Goal: Information Seeking & Learning: Check status

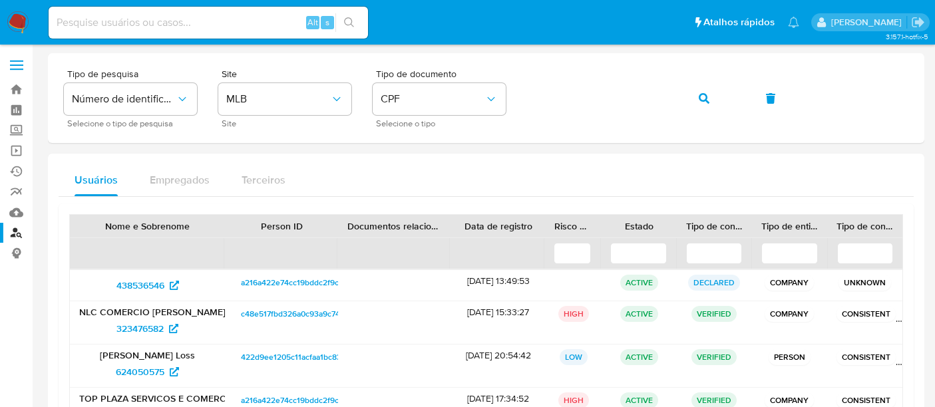
scroll to position [74, 0]
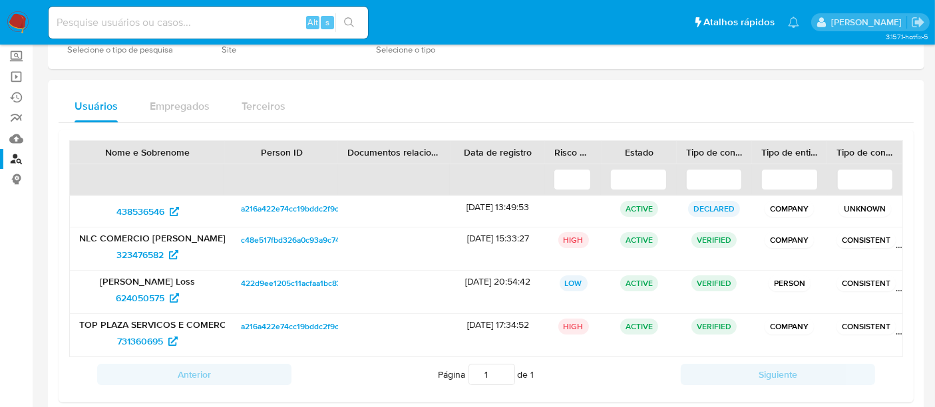
click at [22, 18] on img at bounding box center [18, 22] width 23 height 23
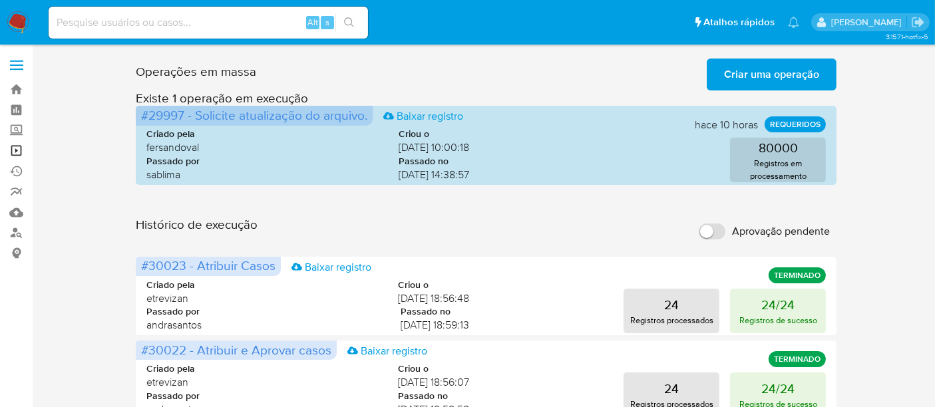
click at [13, 152] on link "Operações em massa" at bounding box center [79, 150] width 158 height 21
click at [156, 23] on input at bounding box center [208, 22] width 319 height 17
paste input "5sXrz32SCIaThW7dC6MBKTR3"
type input "5sXrz32SCIaThW7dC6MBKTR3"
click at [351, 20] on icon "search-icon" at bounding box center [349, 22] width 11 height 11
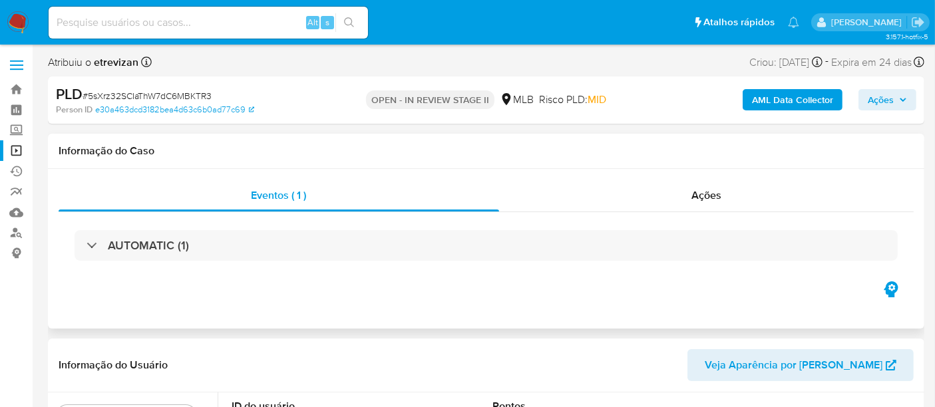
select select "10"
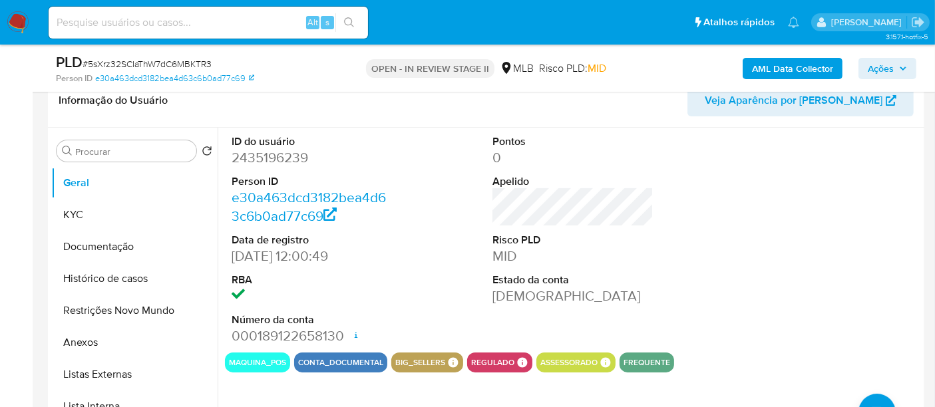
scroll to position [222, 0]
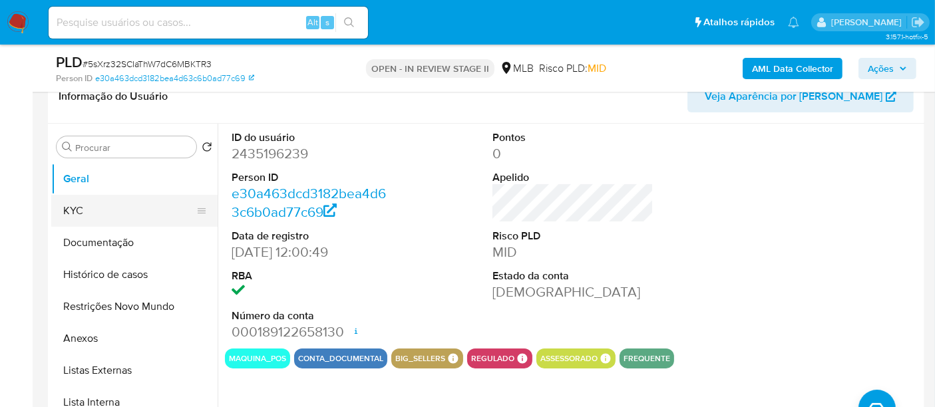
click at [70, 212] on button "KYC" at bounding box center [129, 211] width 156 height 32
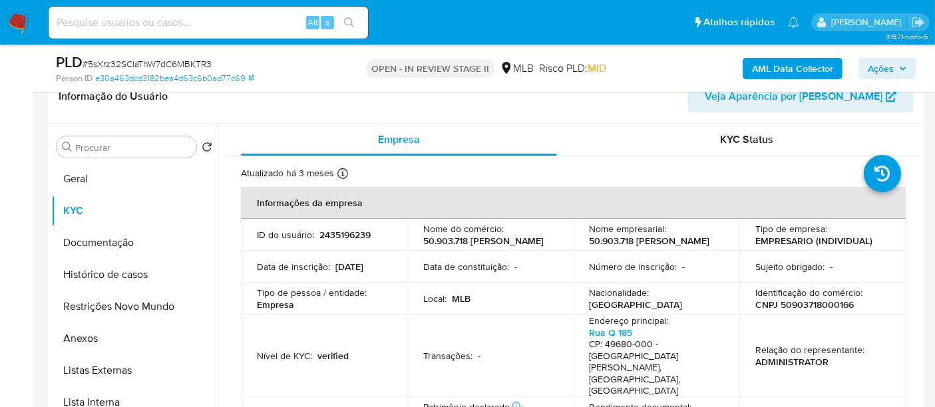
drag, startPoint x: 71, startPoint y: 239, endPoint x: 234, endPoint y: 237, distance: 163.7
click at [72, 238] on button "Documentação" at bounding box center [134, 243] width 166 height 32
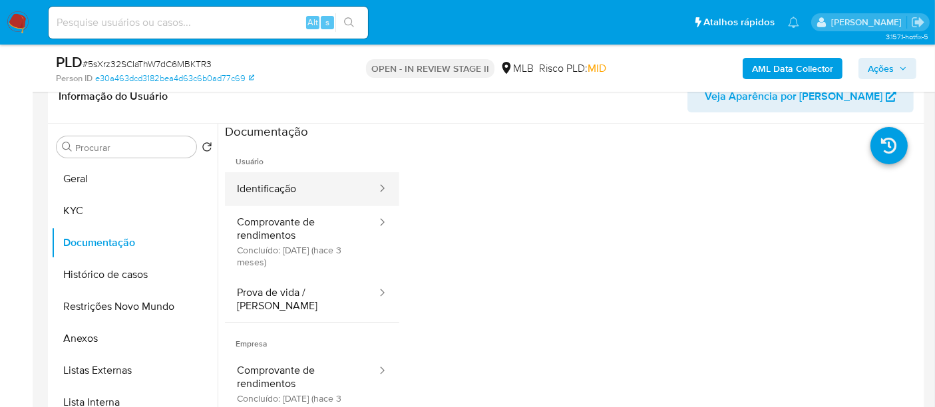
click at [304, 190] on button "Identificação" at bounding box center [301, 189] width 153 height 34
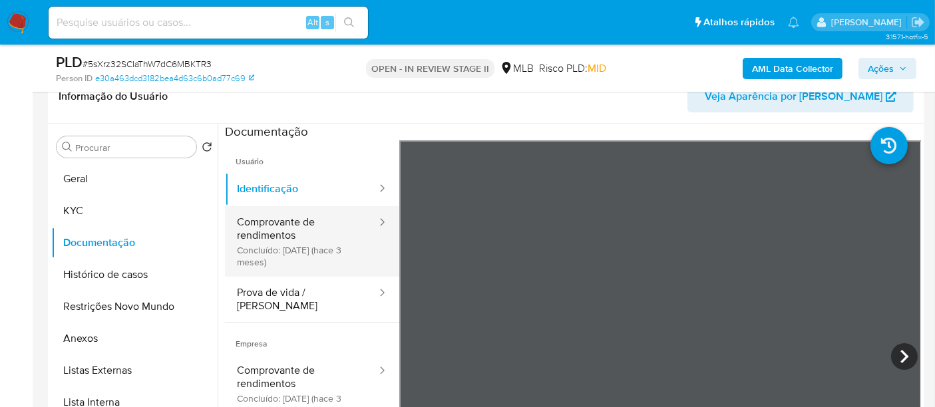
click at [281, 229] on button "Comprovante de rendimentos Concluído: [DATE] (hace 3 meses)" at bounding box center [301, 241] width 153 height 71
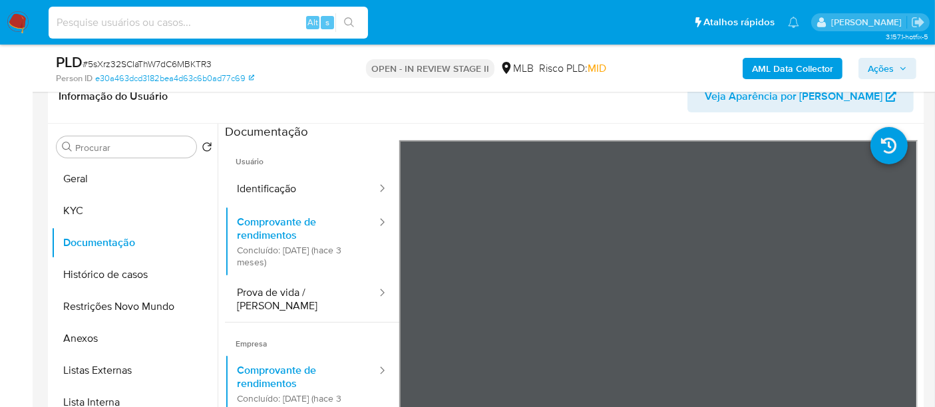
click at [205, 25] on input at bounding box center [208, 22] width 319 height 17
paste input "36yXNshROp7Ch2Cl1J33owzt"
type input "36yXNshROp7Ch2Cl1J33owzt"
click at [350, 20] on icon "search-icon" at bounding box center [349, 22] width 11 height 11
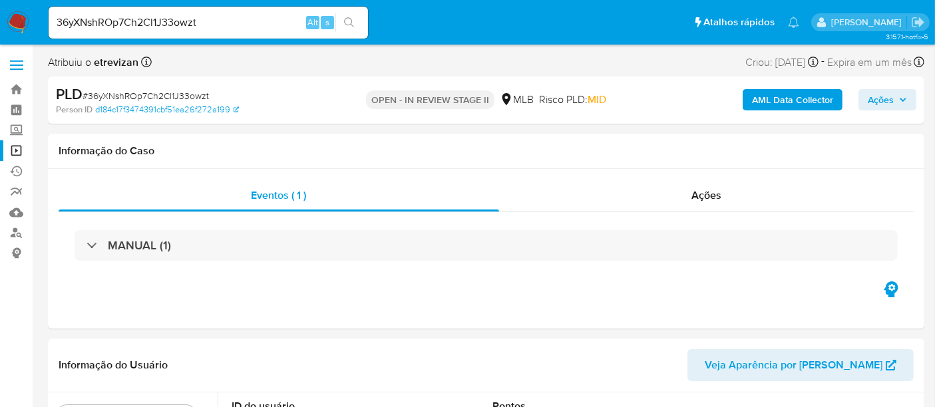
select select "10"
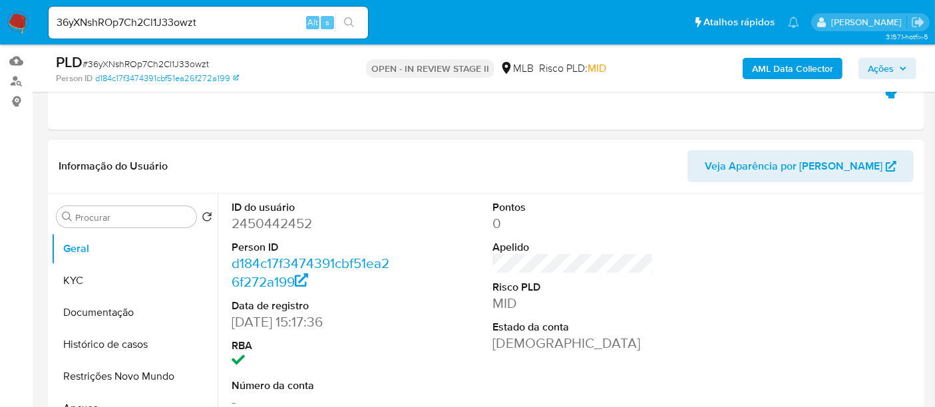
scroll to position [222, 0]
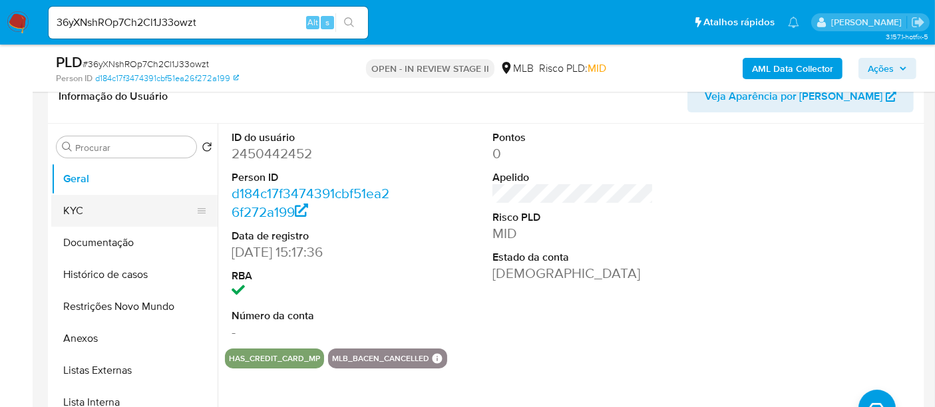
click at [74, 202] on button "KYC" at bounding box center [129, 211] width 156 height 32
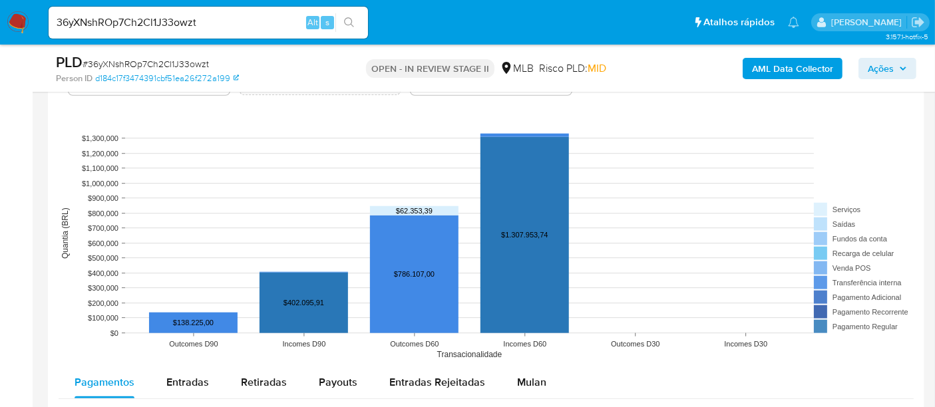
scroll to position [1256, 0]
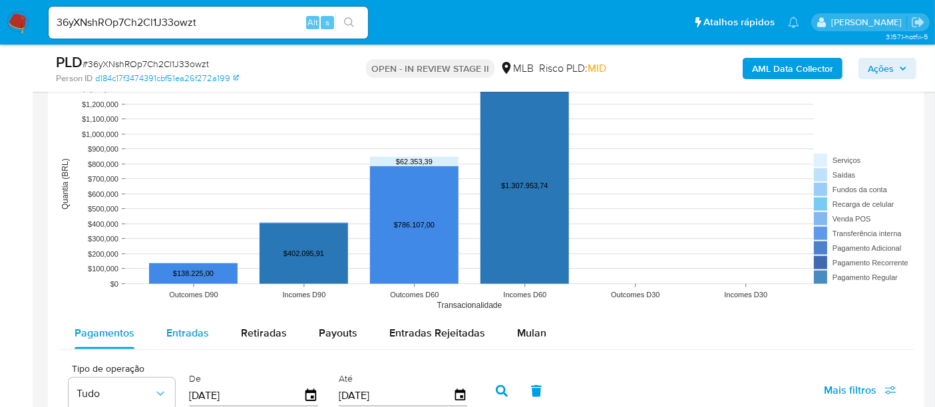
click at [176, 334] on span "Entradas" at bounding box center [187, 332] width 43 height 15
select select "10"
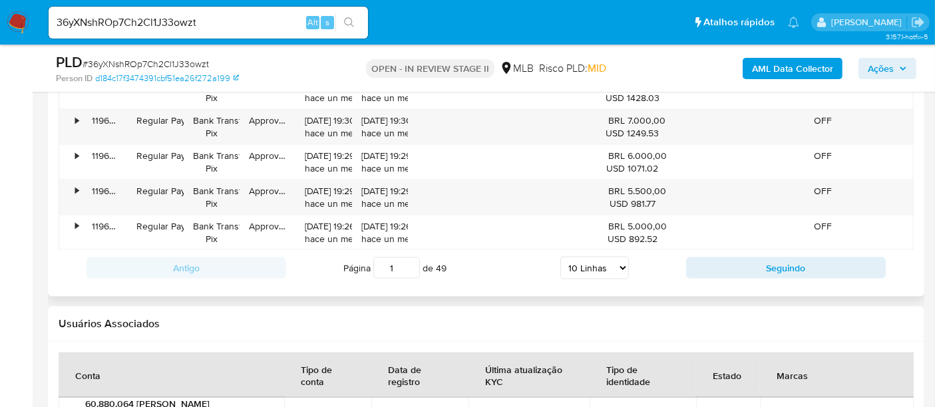
scroll to position [1801, 0]
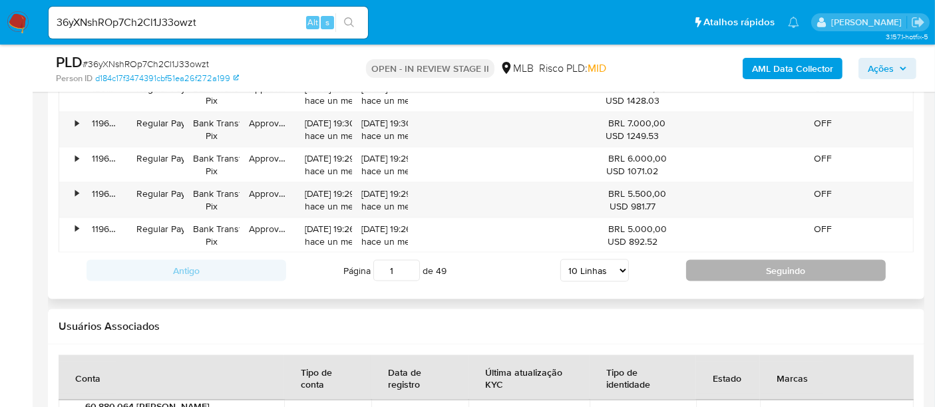
click at [765, 269] on button "Seguindo" at bounding box center [786, 270] width 200 height 21
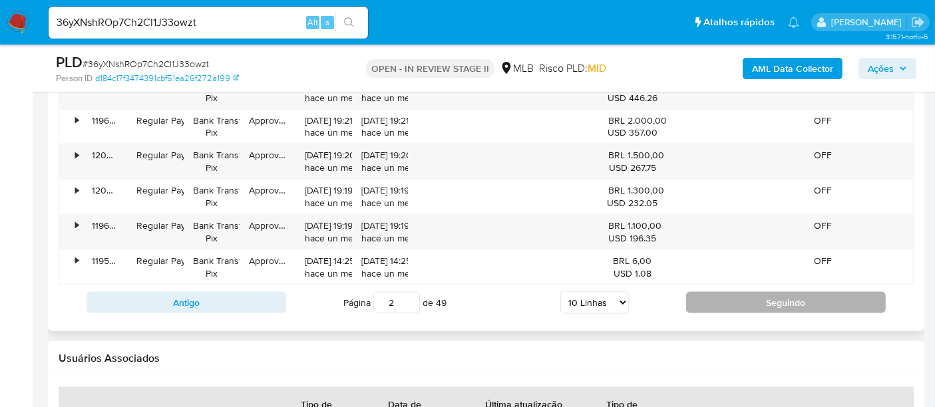
scroll to position [1727, 0]
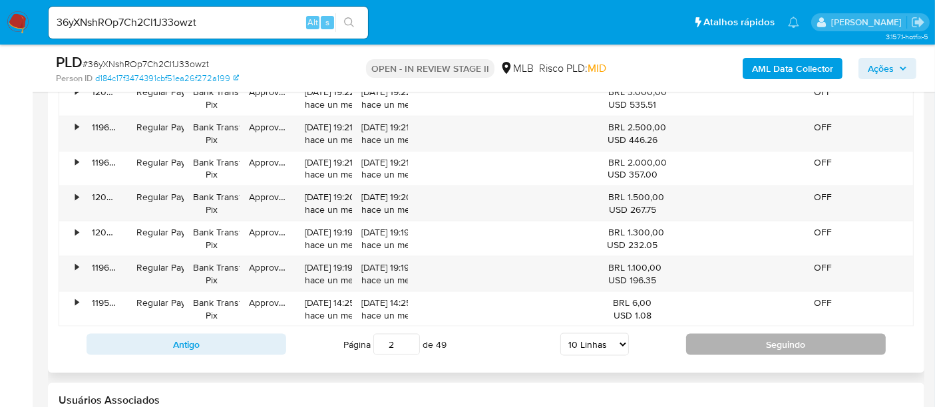
click at [784, 341] on button "Seguindo" at bounding box center [786, 344] width 200 height 21
type input "3"
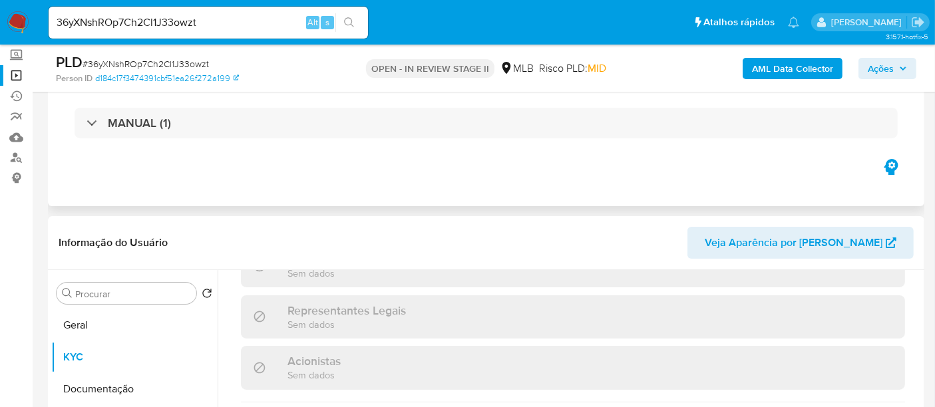
scroll to position [148, 0]
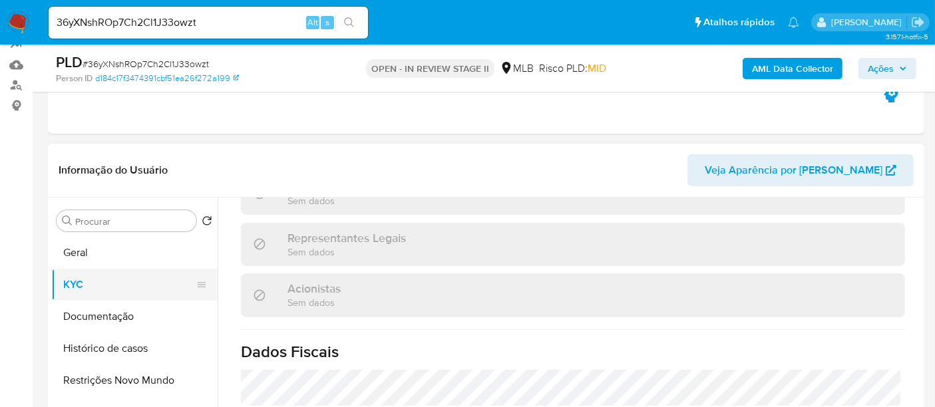
click at [69, 277] on button "KYC" at bounding box center [129, 285] width 156 height 32
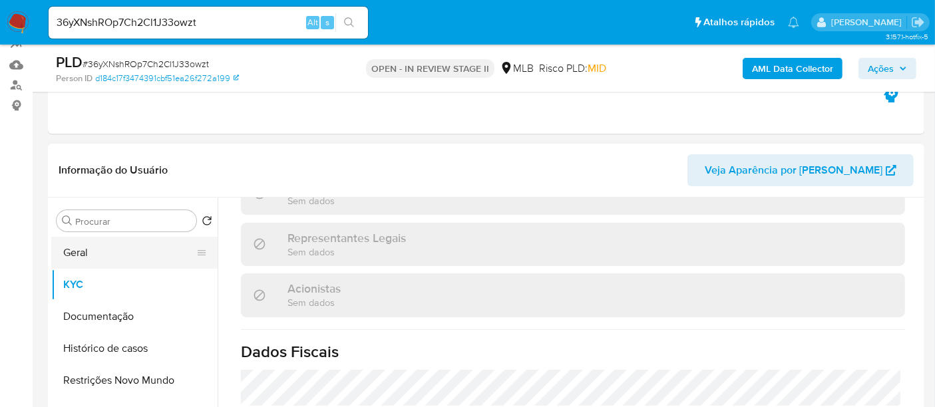
click at [69, 245] on button "Geral" at bounding box center [129, 253] width 156 height 32
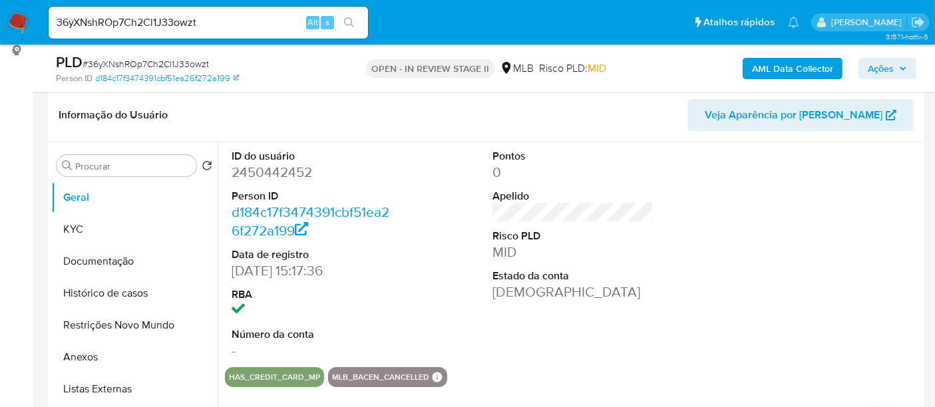
scroll to position [222, 0]
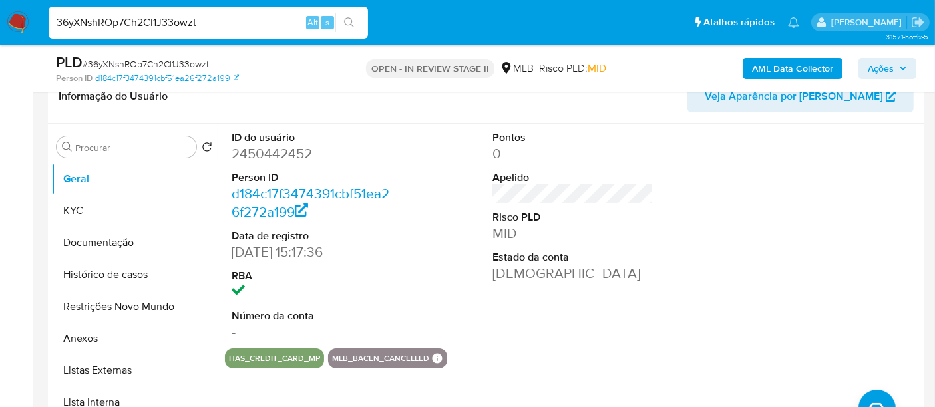
drag, startPoint x: 233, startPoint y: 22, endPoint x: 0, endPoint y: 21, distance: 232.9
click at [0, 21] on nav "Pausado Ver notificaciones 36yXNshROp7Ch2Cl1J33owzt Alt s Atalhos rápidos Presi…" at bounding box center [467, 22] width 935 height 45
paste input "E9xxj9PDnlvCsOqm4Lmq8LRl"
type input "E9xxj9PDnlvCsOqm4Lmq8LRl"
click at [347, 21] on icon "search-icon" at bounding box center [349, 22] width 11 height 11
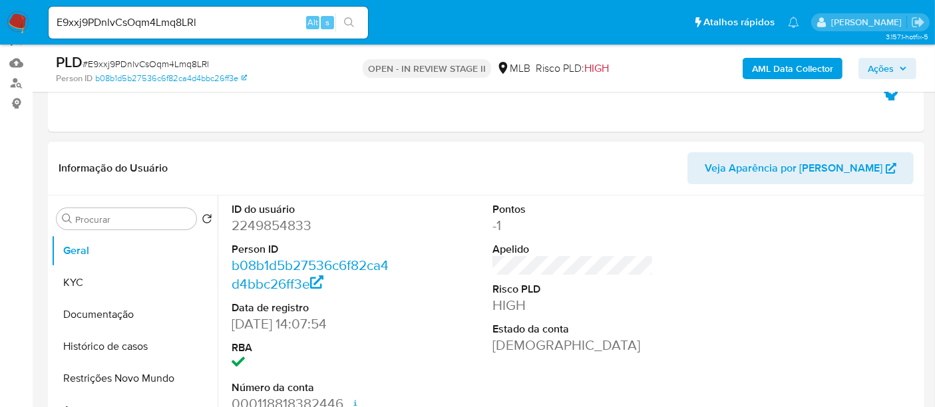
select select "10"
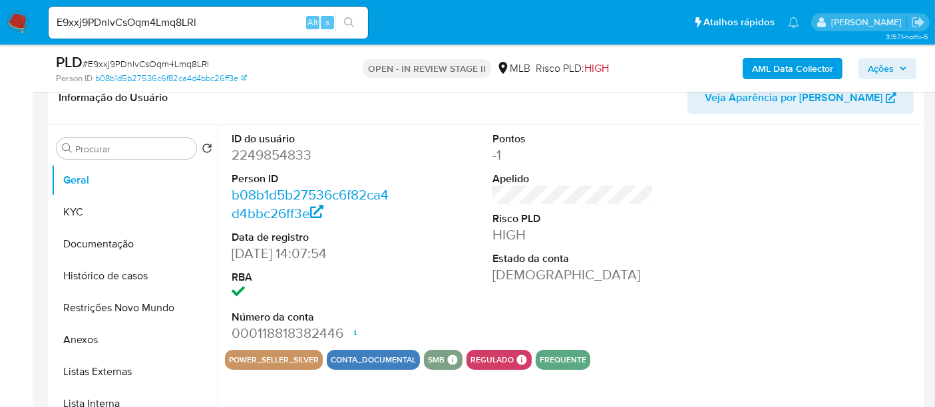
scroll to position [222, 0]
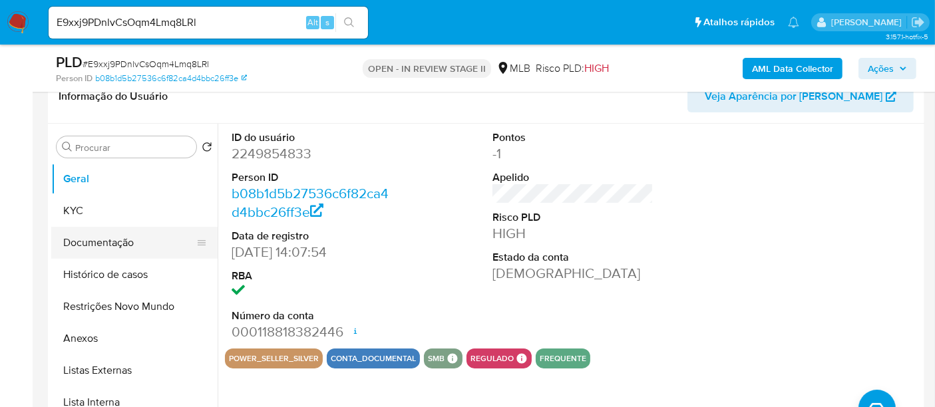
click at [100, 241] on button "Documentação" at bounding box center [129, 243] width 156 height 32
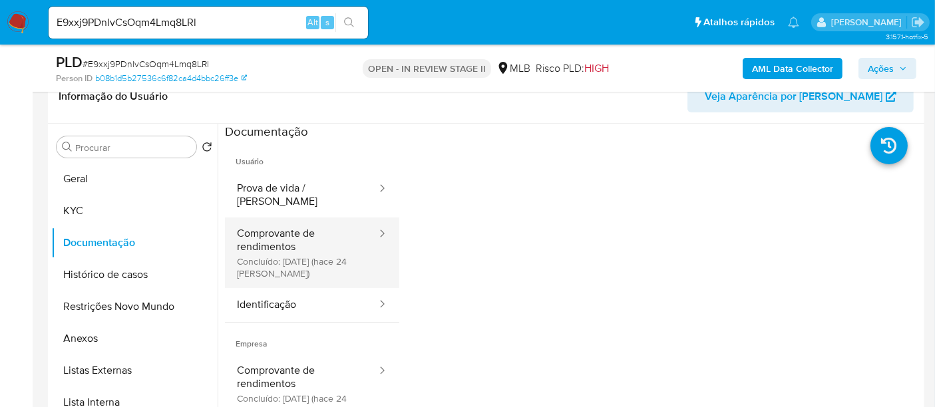
click at [283, 225] on button "Comprovante de rendimentos Concluído: [DATE] (hace 24 [PERSON_NAME])" at bounding box center [301, 253] width 153 height 71
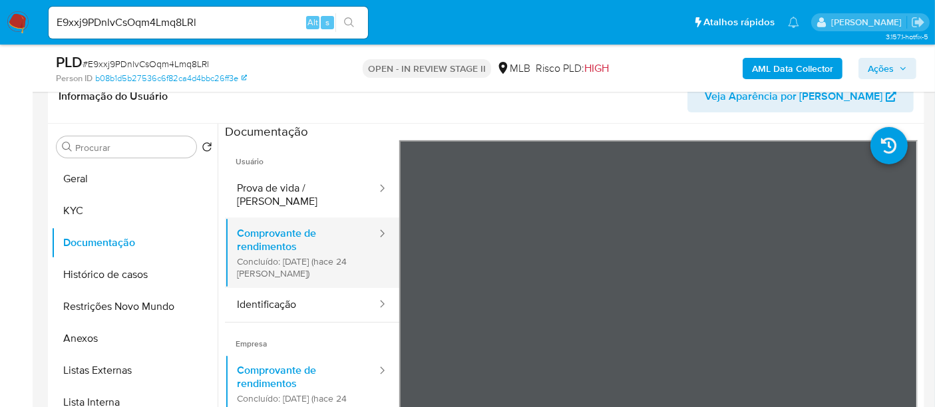
scroll to position [116, 0]
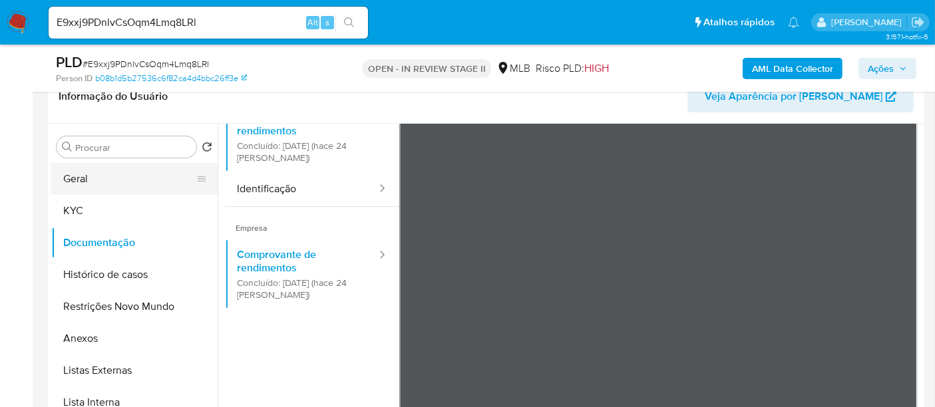
click at [94, 178] on button "Geral" at bounding box center [129, 179] width 156 height 32
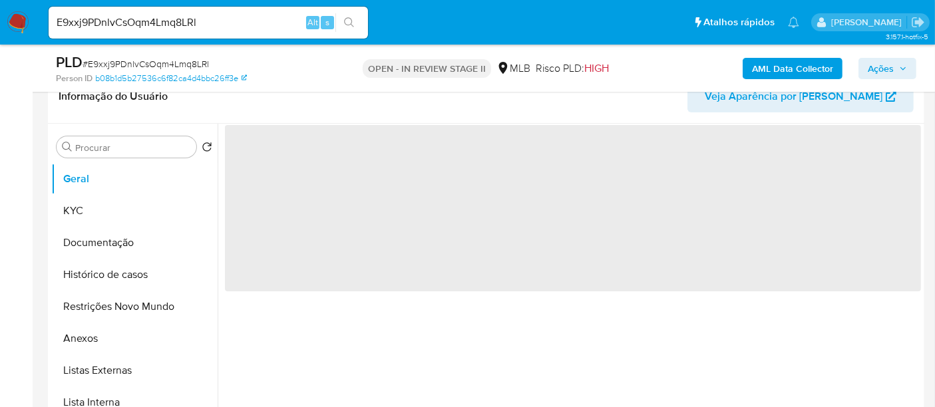
scroll to position [0, 0]
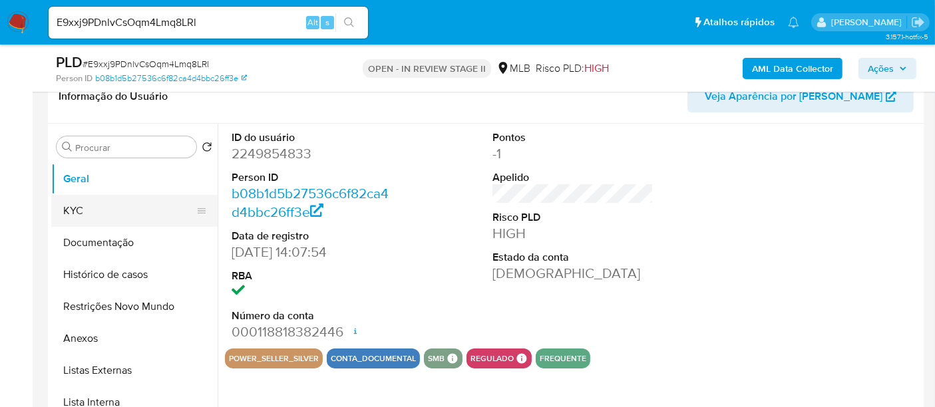
click at [69, 210] on button "KYC" at bounding box center [129, 211] width 156 height 32
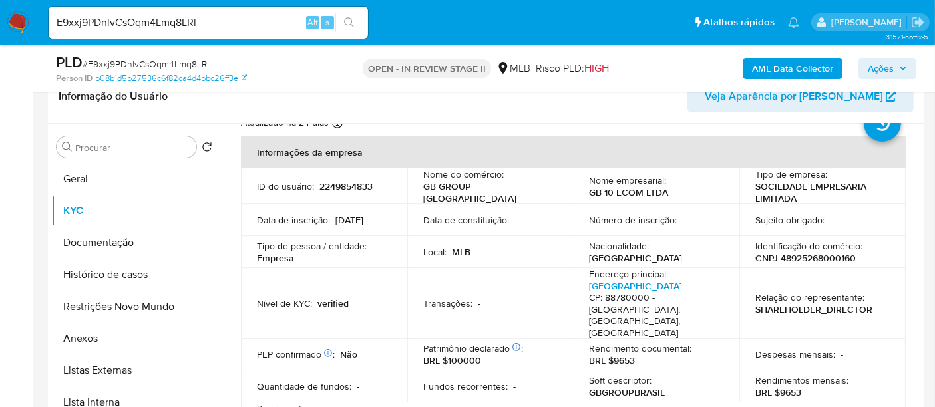
scroll to position [74, 0]
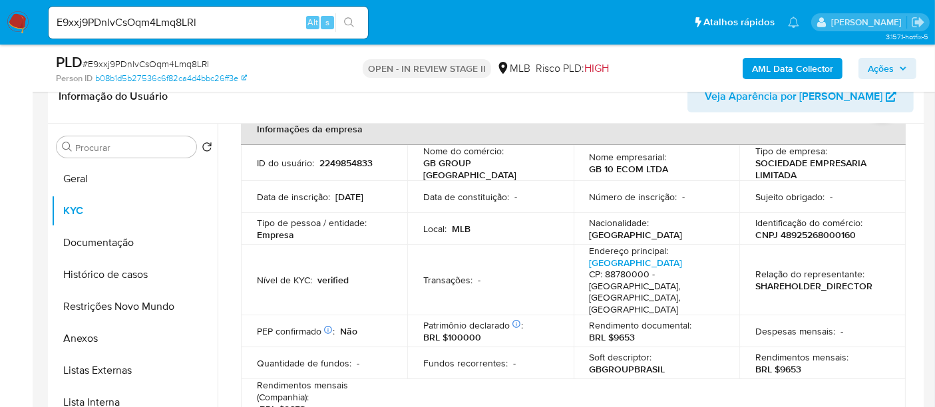
drag, startPoint x: 110, startPoint y: 235, endPoint x: 315, endPoint y: 275, distance: 209.6
click at [109, 236] on button "Documentação" at bounding box center [134, 243] width 166 height 32
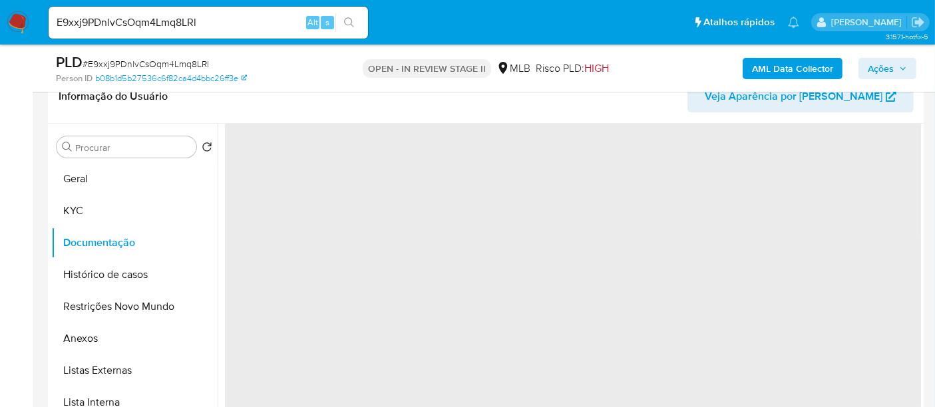
scroll to position [0, 0]
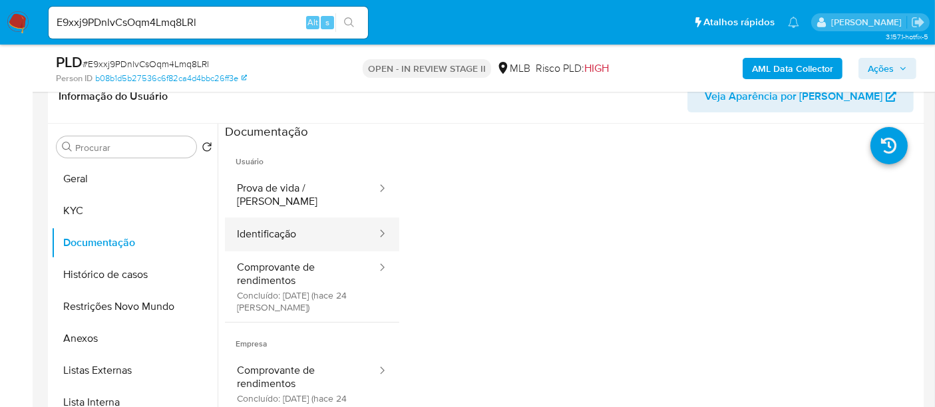
click at [296, 224] on button "Identificação" at bounding box center [301, 235] width 153 height 34
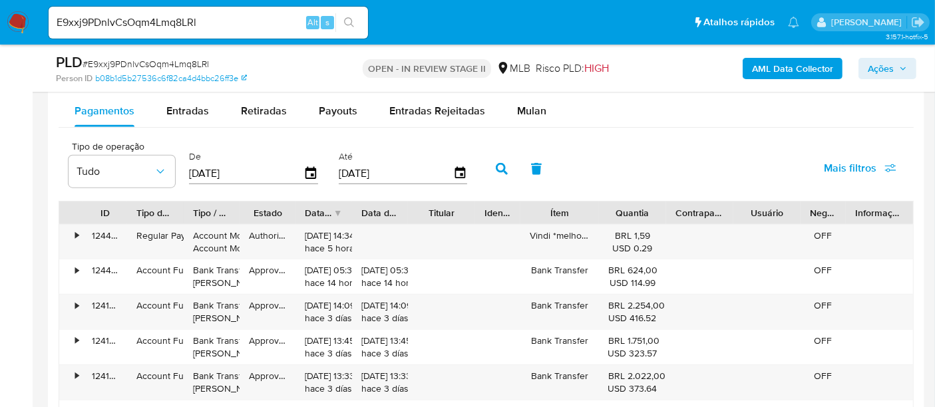
scroll to position [1331, 0]
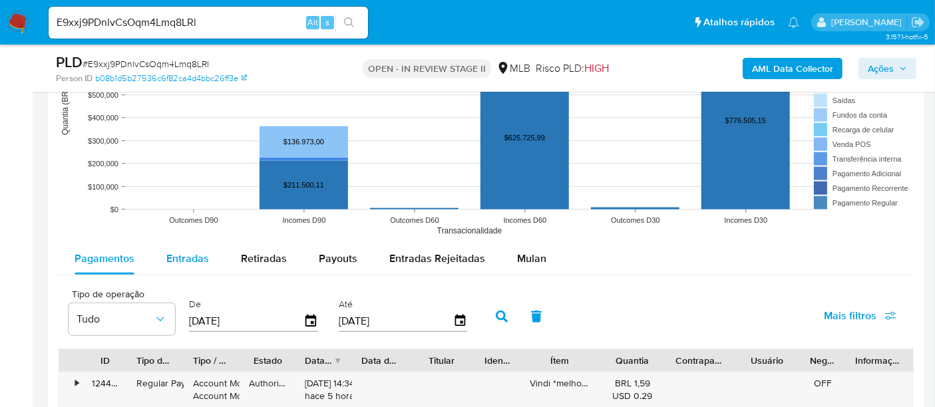
click at [190, 255] on span "Entradas" at bounding box center [187, 258] width 43 height 15
select select "10"
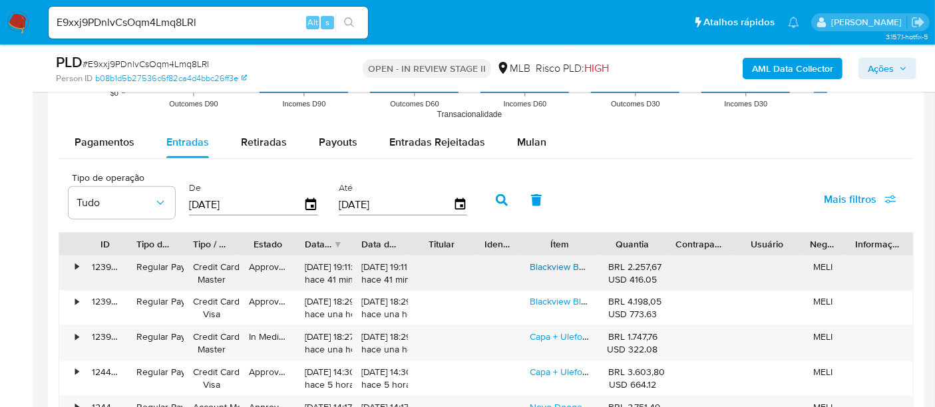
scroll to position [1478, 0]
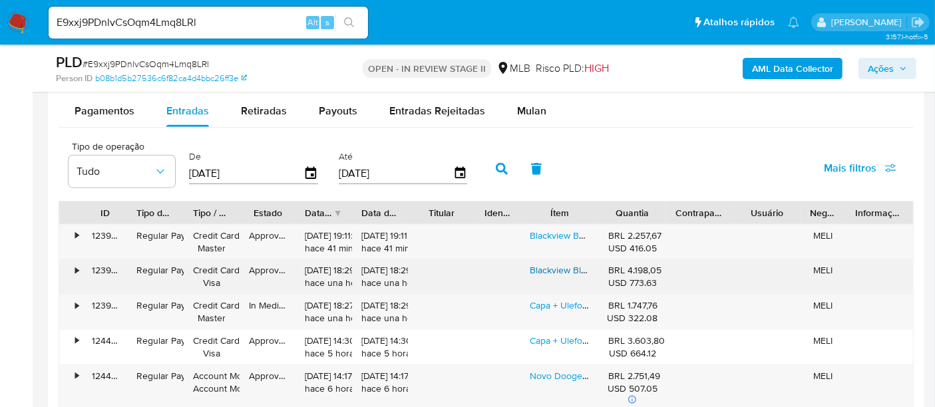
click at [570, 270] on link "Blackview Bl9000 Pro 120hz 6.78 Inches 12gb Ram 512gb Rom" at bounding box center [659, 269] width 259 height 13
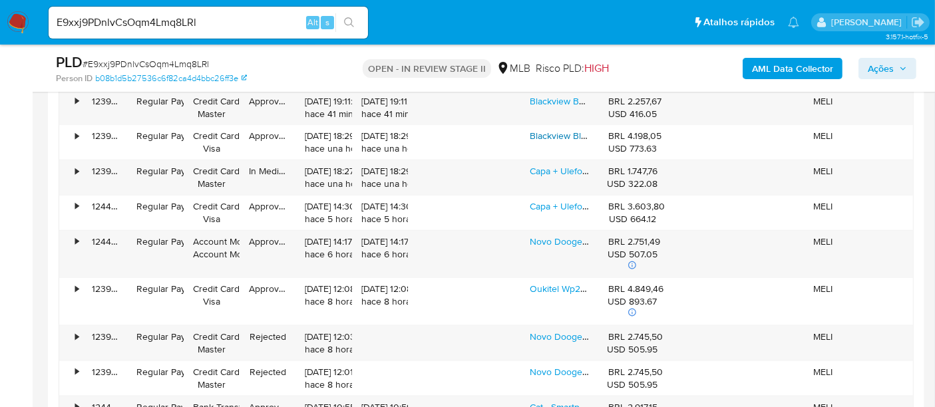
scroll to position [1626, 0]
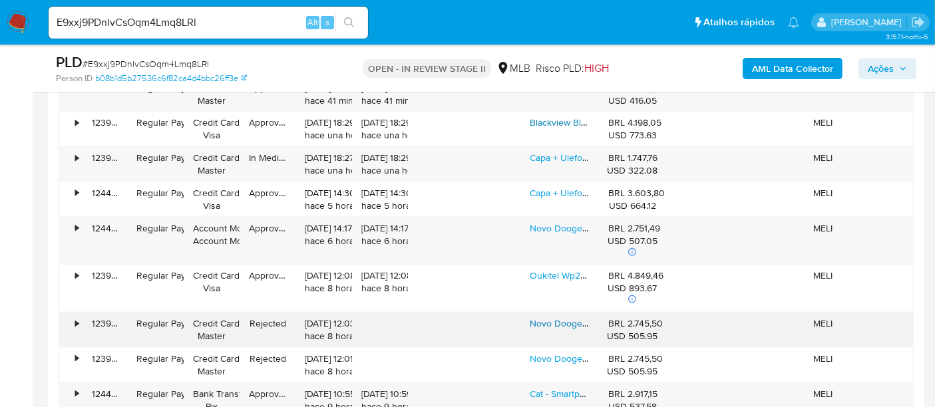
click at [562, 325] on link "Novo Doogee S200x 512 Gb 32 Gb Ram Bateria 10100 Mah 33 W 5g" at bounding box center [671, 323] width 283 height 13
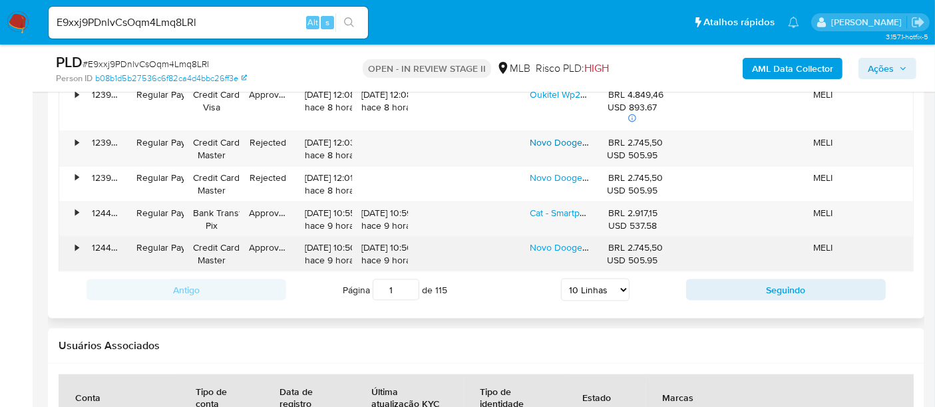
scroll to position [1774, 0]
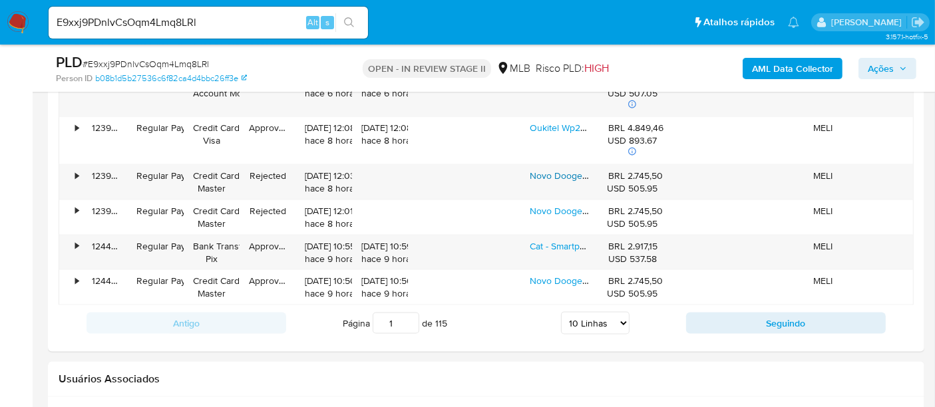
drag, startPoint x: 773, startPoint y: 320, endPoint x: 697, endPoint y: 278, distance: 86.7
click at [772, 320] on button "Seguindo" at bounding box center [786, 323] width 200 height 21
type input "2"
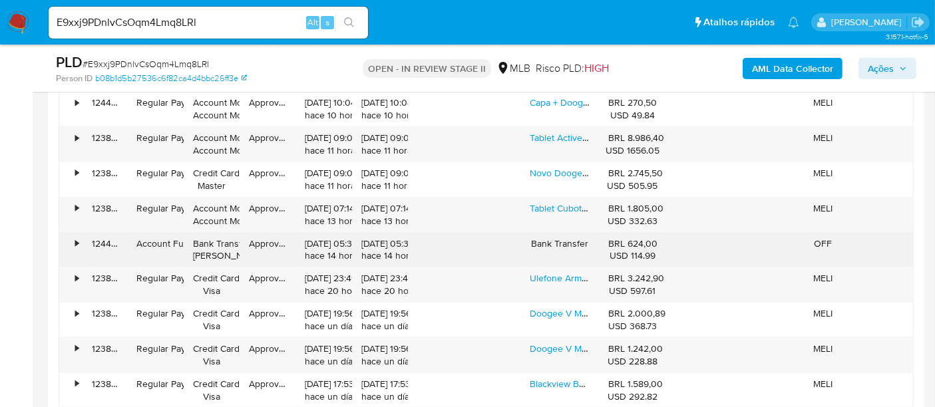
scroll to position [1626, 0]
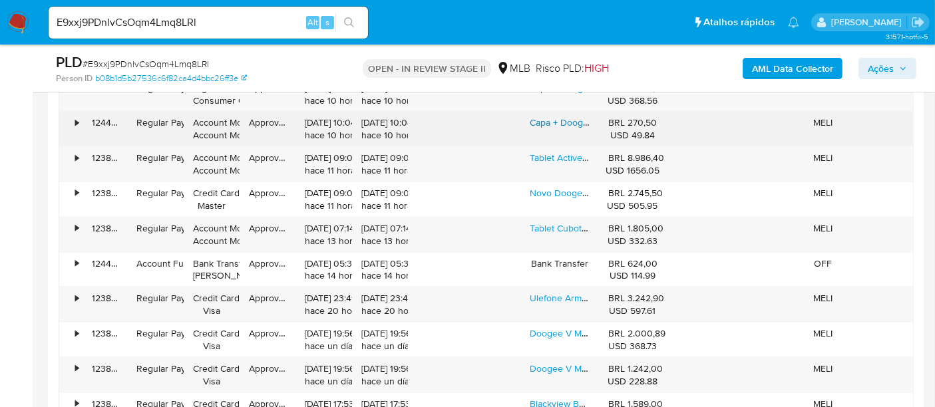
click at [559, 121] on link "Capa + Doogee S Punk Pro 20gb+12gb Ram 512gb 10800mah" at bounding box center [657, 122] width 255 height 13
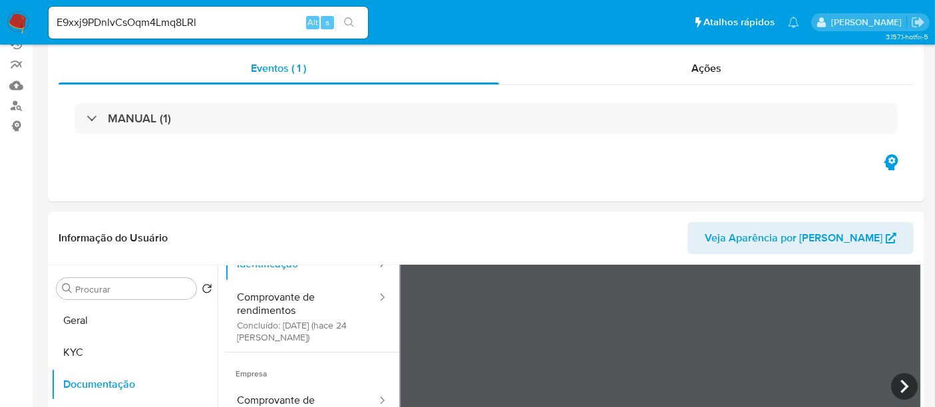
scroll to position [295, 0]
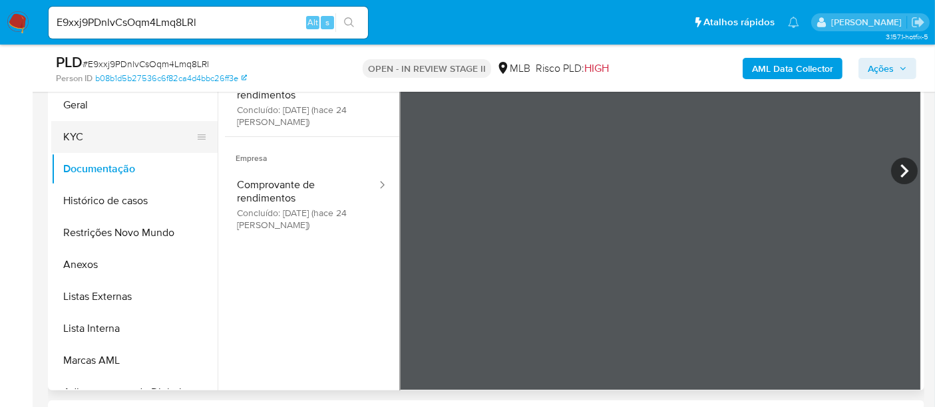
click at [77, 134] on button "KYC" at bounding box center [129, 137] width 156 height 32
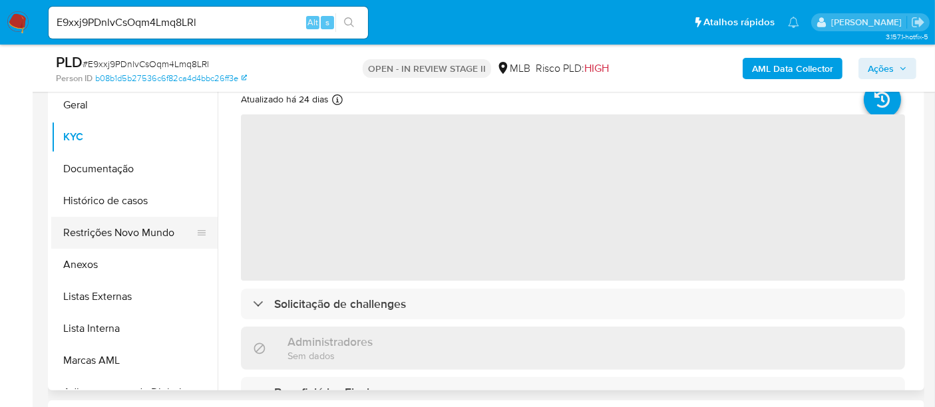
click at [123, 232] on button "Restrições Novo Mundo" at bounding box center [129, 233] width 156 height 32
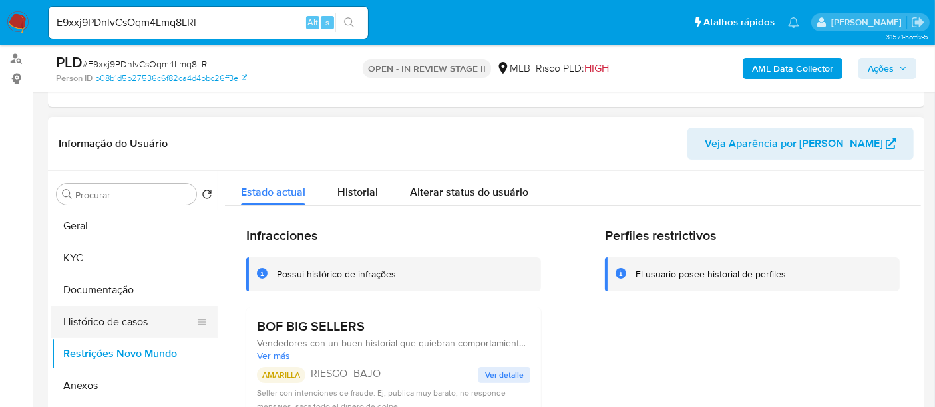
scroll to position [222, 0]
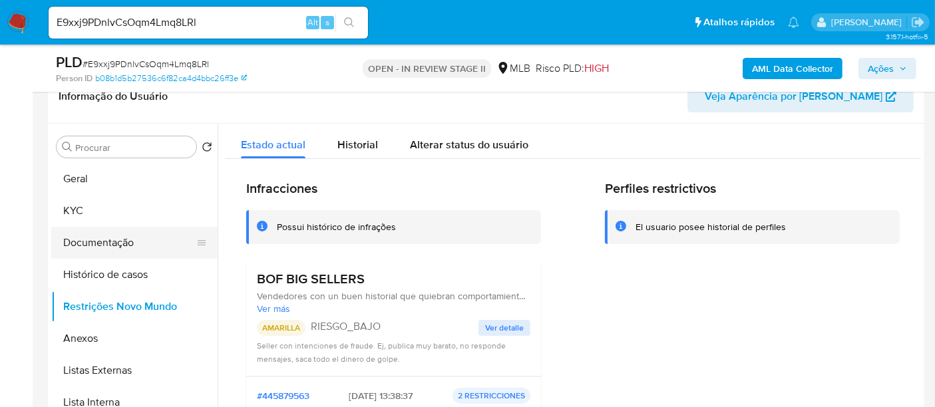
click at [103, 247] on button "Documentação" at bounding box center [129, 243] width 156 height 32
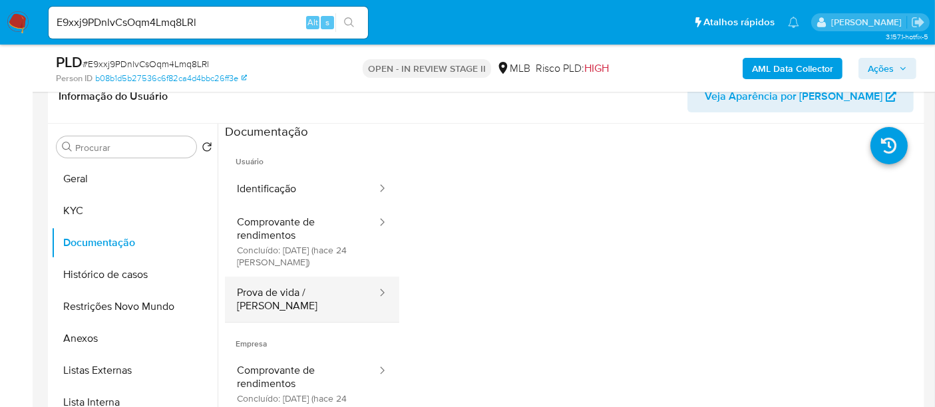
click at [315, 299] on button "Prova de vida / [PERSON_NAME]" at bounding box center [301, 299] width 153 height 45
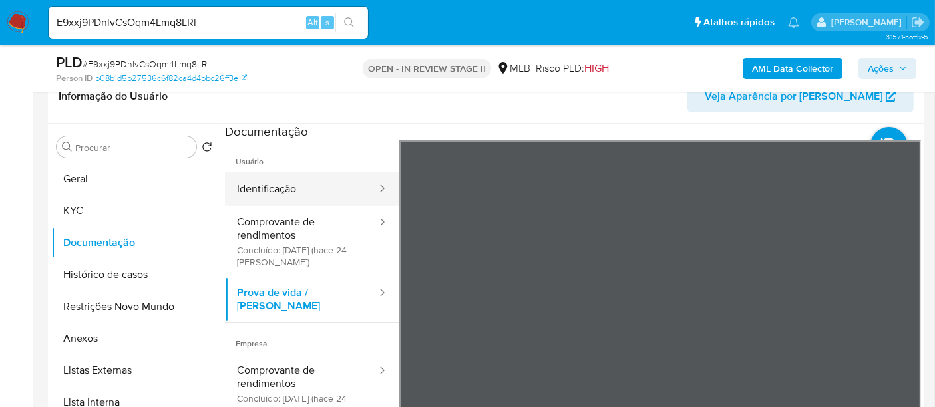
click at [264, 181] on button "Identificação" at bounding box center [301, 189] width 153 height 34
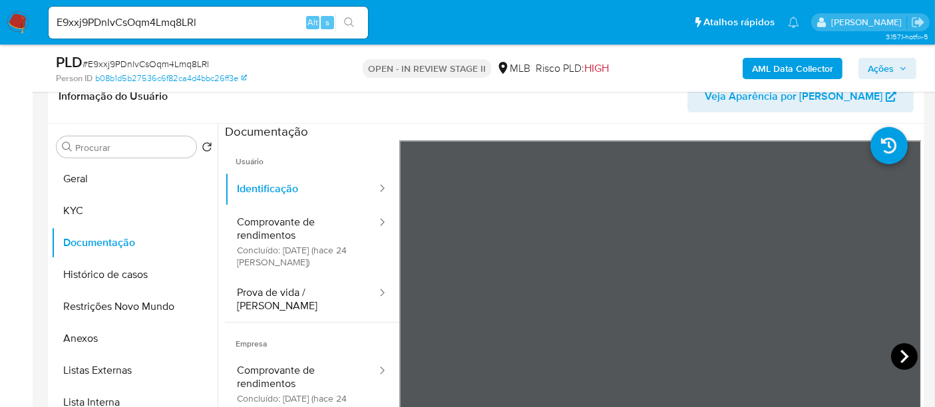
click at [892, 355] on icon at bounding box center [904, 356] width 27 height 27
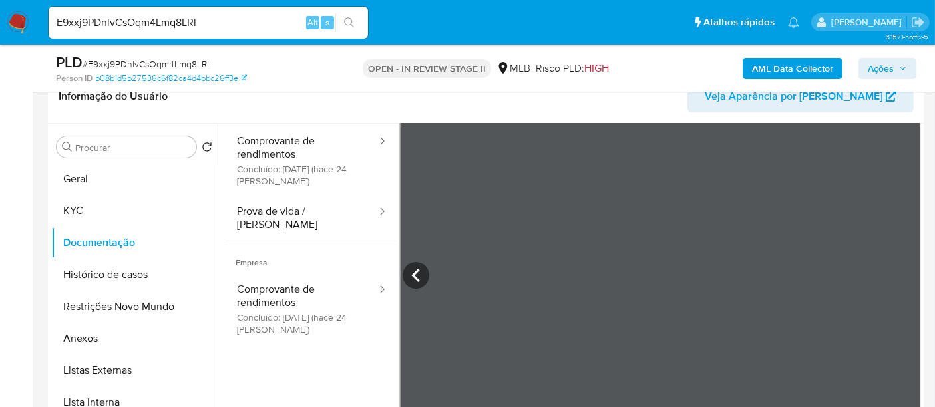
scroll to position [112, 0]
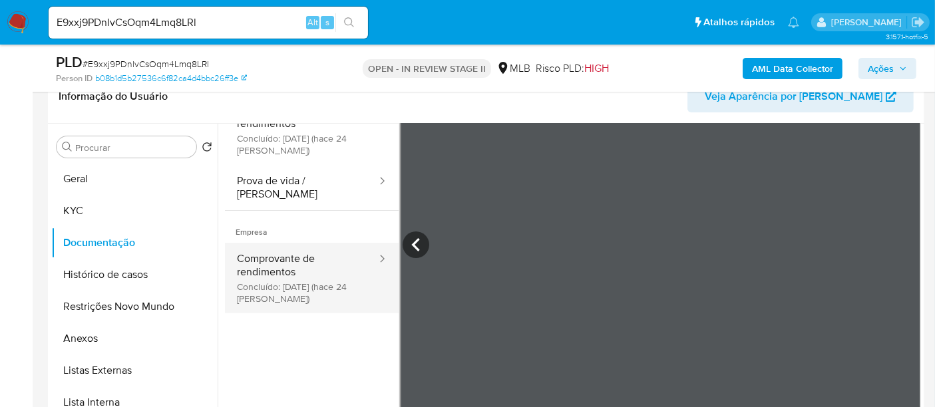
click at [272, 247] on button "Comprovante de rendimentos Concluído: [DATE] (hace 24 [PERSON_NAME])" at bounding box center [301, 278] width 153 height 71
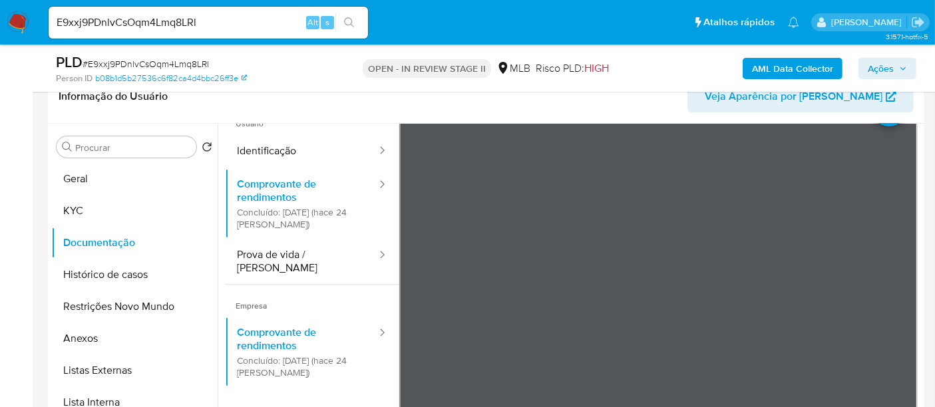
scroll to position [0, 0]
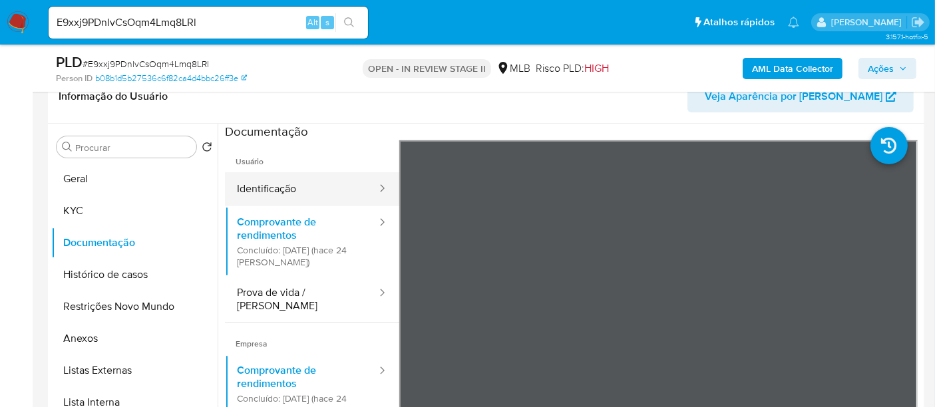
click at [295, 188] on button "Identificação" at bounding box center [301, 189] width 153 height 34
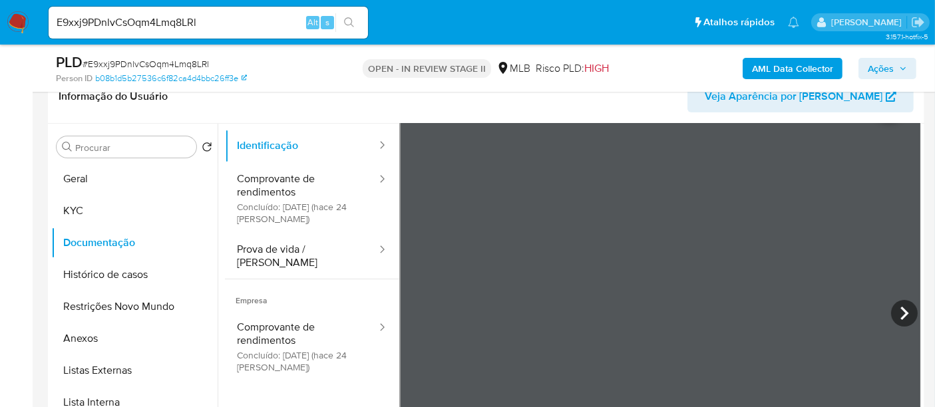
scroll to position [112, 0]
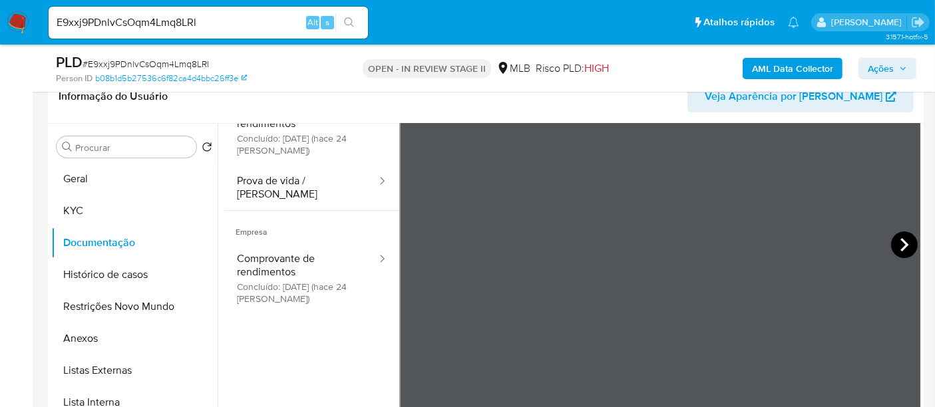
click at [892, 246] on icon at bounding box center [904, 245] width 27 height 27
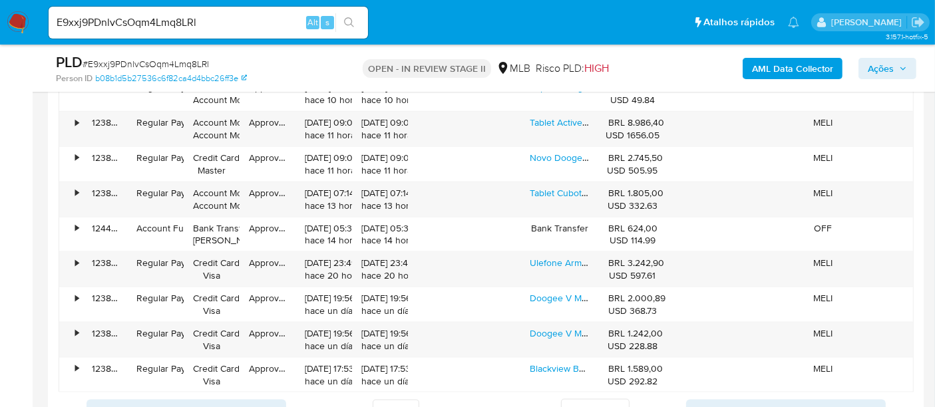
scroll to position [1641, 0]
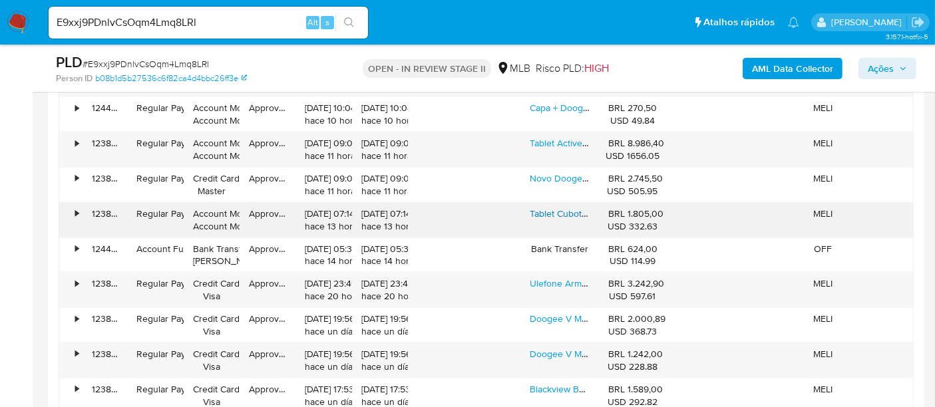
click at [557, 212] on link "Tablet Cubot Tab Kingkong2 10,95 Ram 8 Gb 256 Gb Android 14 Preto" at bounding box center [674, 213] width 288 height 13
drag, startPoint x: 205, startPoint y: 21, endPoint x: 0, endPoint y: 40, distance: 205.8
click at [0, 40] on nav "Pausado Ver notificaciones E9xxj9PDnlvCsOqm4Lmq8LRl Alt s Atalhos rápidos Presi…" at bounding box center [467, 22] width 935 height 45
paste input "OBt47ZK8Pwy53XYMn0yhiyL4"
type input "OBt47ZK8Pwy53XYMn0yhiyL4"
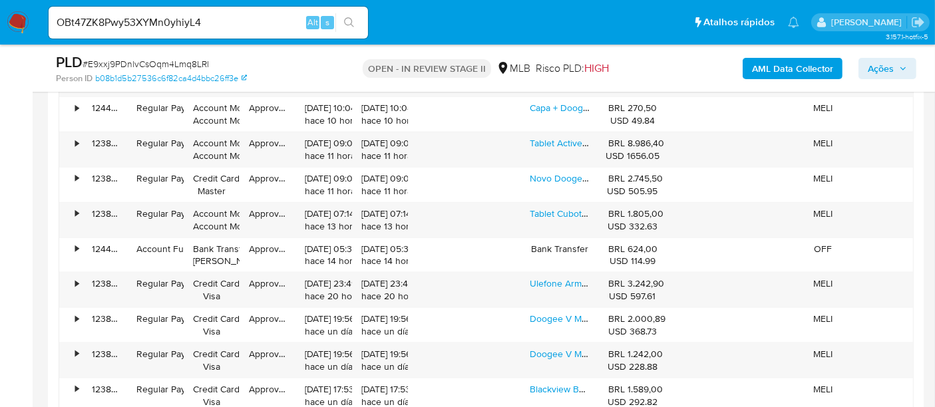
click at [349, 20] on icon "search-icon" at bounding box center [349, 22] width 11 height 11
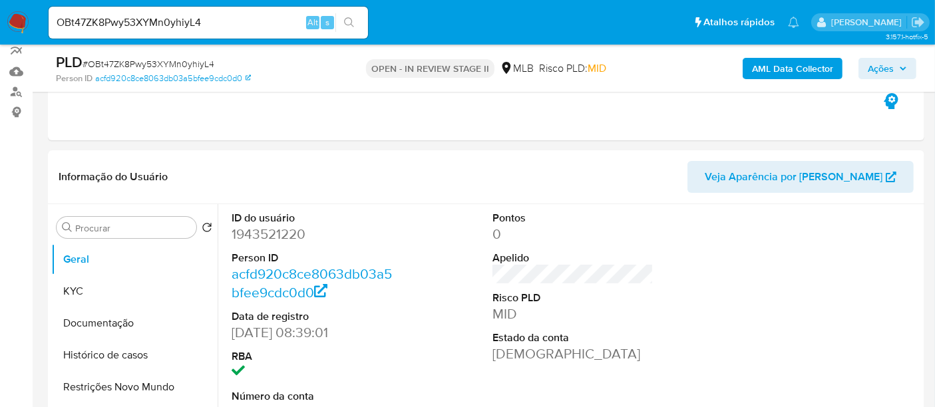
scroll to position [148, 0]
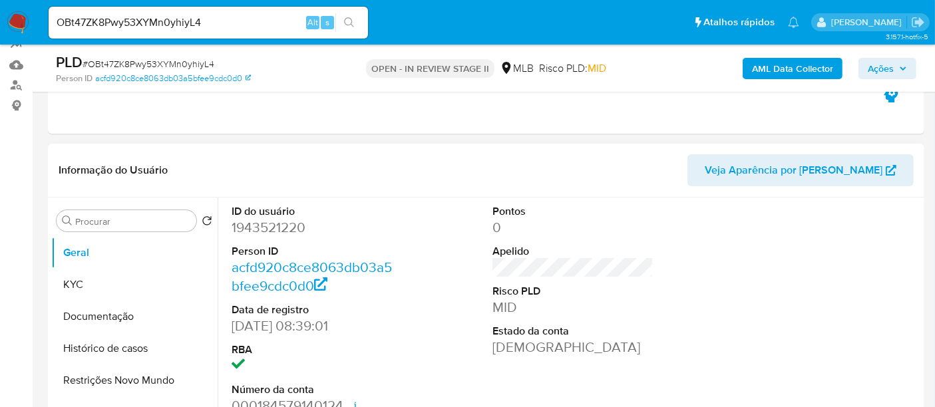
select select "10"
drag, startPoint x: 216, startPoint y: 25, endPoint x: 0, endPoint y: 33, distance: 216.4
click at [0, 33] on nav "Pausado Ver notificaciones OBt47ZK8Pwy53XYMn0yhiyL4 Alt s Atalhos rápidos Presi…" at bounding box center [467, 22] width 935 height 45
click at [347, 21] on icon "search-icon" at bounding box center [349, 22] width 11 height 11
click at [85, 284] on button "KYC" at bounding box center [129, 285] width 156 height 32
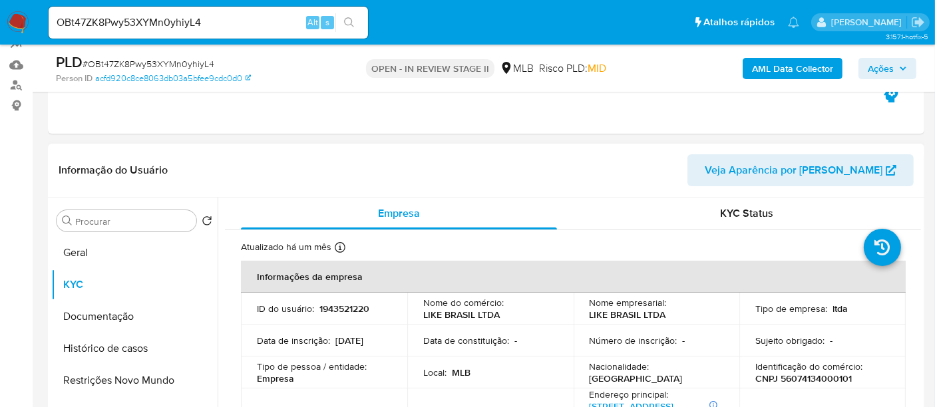
drag, startPoint x: 82, startPoint y: 316, endPoint x: 246, endPoint y: 331, distance: 165.0
click at [86, 318] on button "Documentação" at bounding box center [134, 317] width 166 height 32
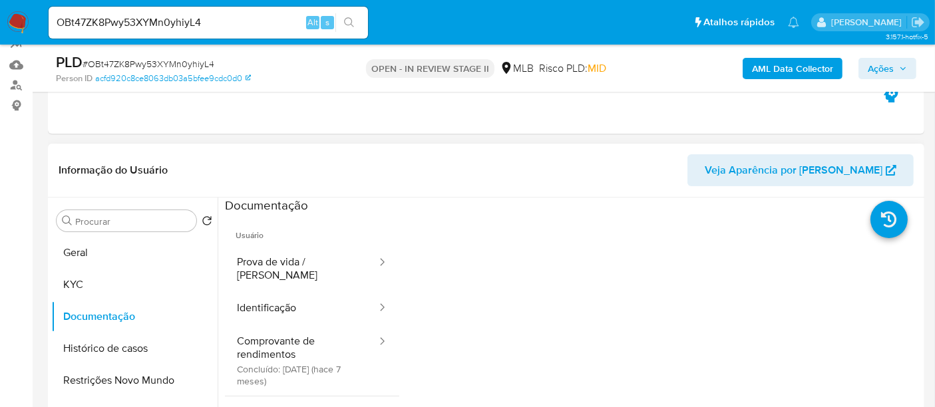
drag, startPoint x: 259, startPoint y: 256, endPoint x: 389, endPoint y: 259, distance: 129.1
click at [261, 256] on button "Prova de vida / [PERSON_NAME]" at bounding box center [301, 268] width 153 height 45
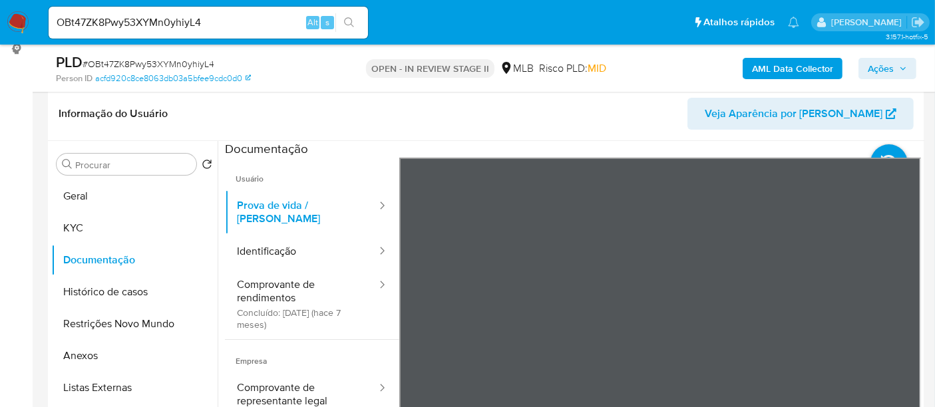
scroll to position [266, 0]
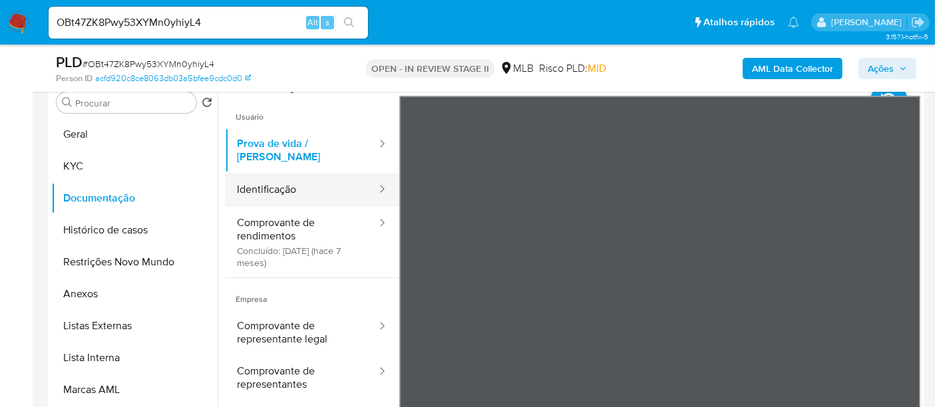
click at [259, 175] on button "Identificação" at bounding box center [301, 190] width 153 height 34
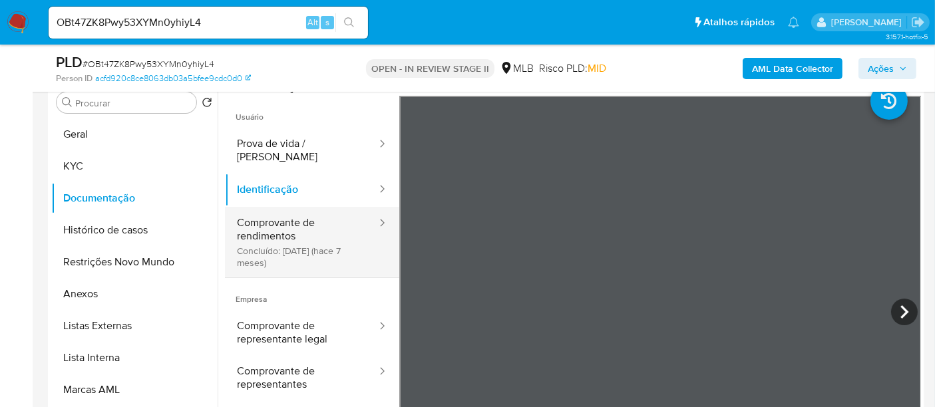
click at [260, 220] on button "Comprovante de rendimentos Concluído: [DATE] (hace 7 meses)" at bounding box center [301, 242] width 153 height 71
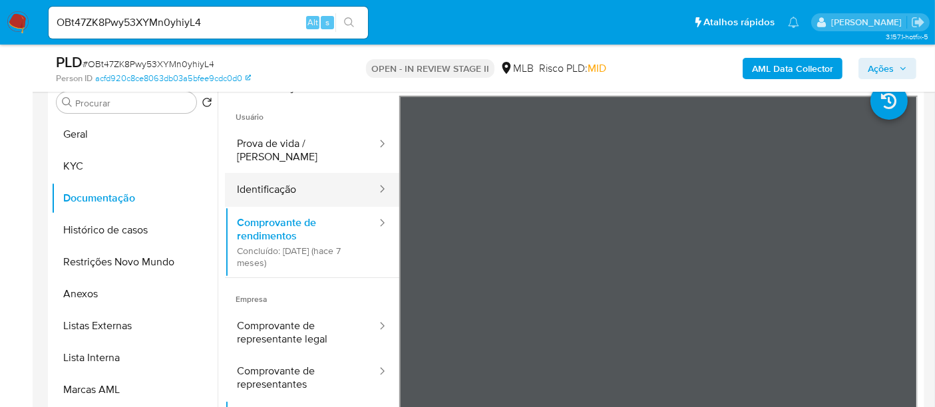
click at [265, 173] on button "Identificação" at bounding box center [301, 190] width 153 height 34
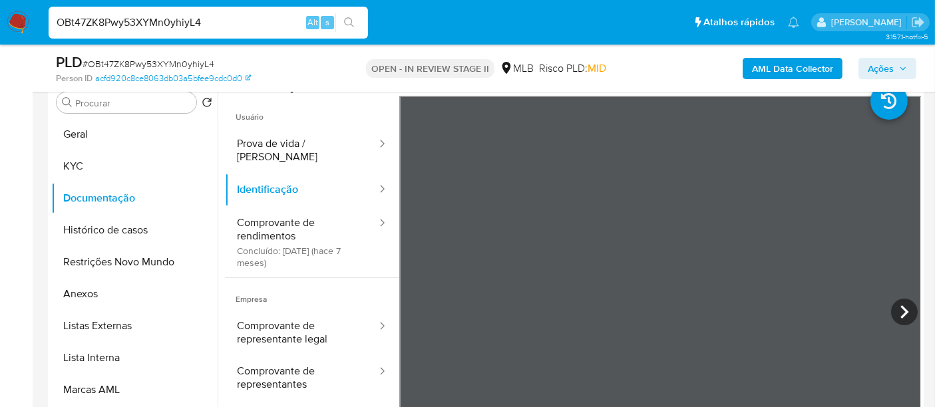
drag, startPoint x: 196, startPoint y: 21, endPoint x: 0, endPoint y: 40, distance: 197.2
click at [0, 40] on nav "Pausado Ver notificaciones OBt47ZK8Pwy53XYMn0yhiyL4 Alt s Atalhos rápidos Presi…" at bounding box center [467, 22] width 935 height 45
paste input "UkUaENuF23XHXgjrC12SSdxd"
type input "UkUaENuF23XHXgjrC12SSdxd"
click at [349, 18] on icon "search-icon" at bounding box center [349, 22] width 11 height 11
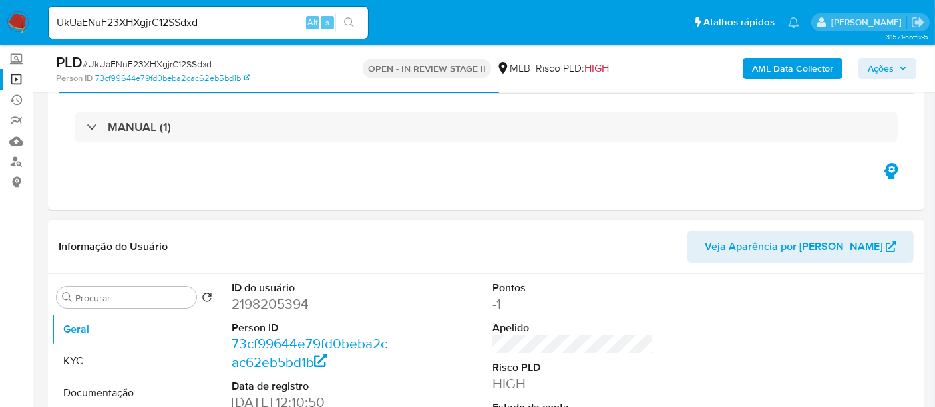
scroll to position [74, 0]
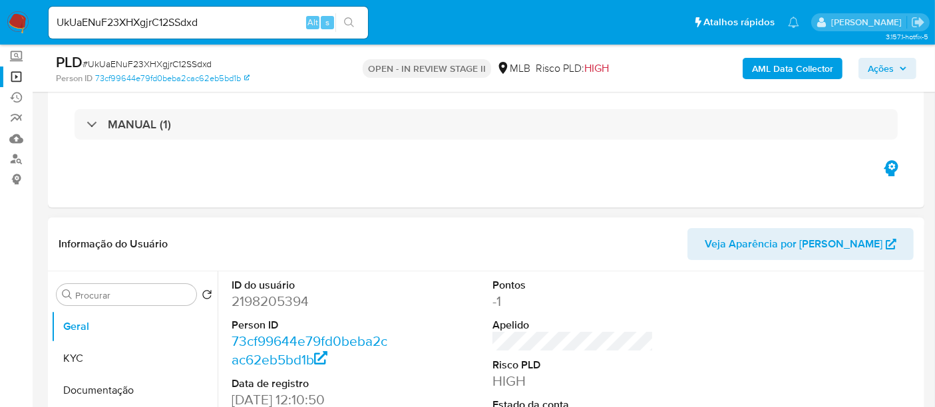
select select "10"
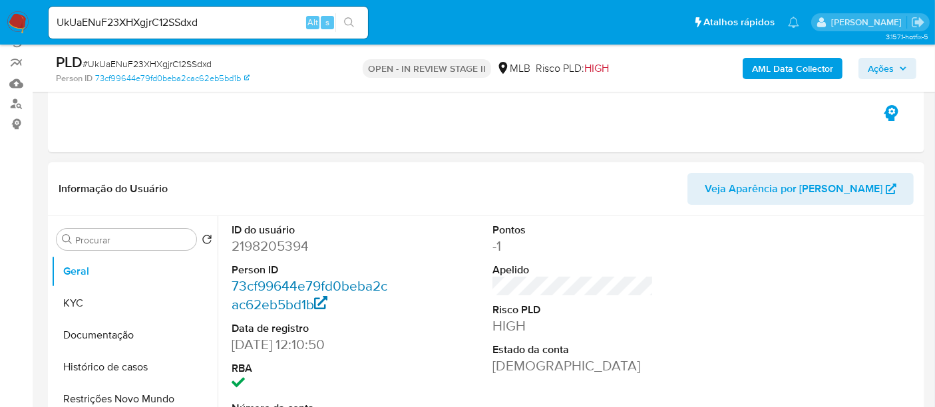
scroll to position [148, 0]
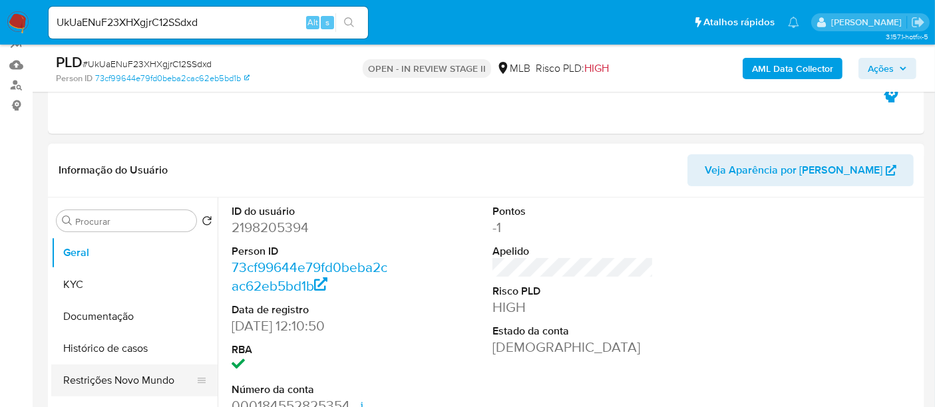
click at [112, 377] on button "Restrições Novo Mundo" at bounding box center [129, 381] width 156 height 32
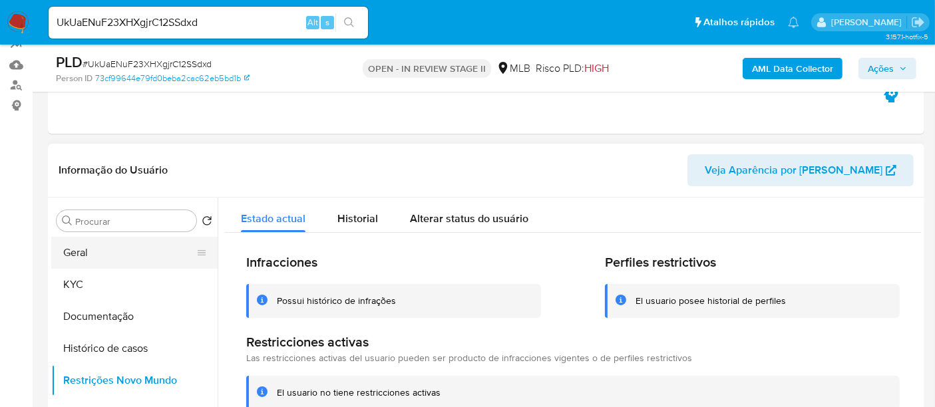
click at [99, 251] on button "Geral" at bounding box center [129, 253] width 156 height 32
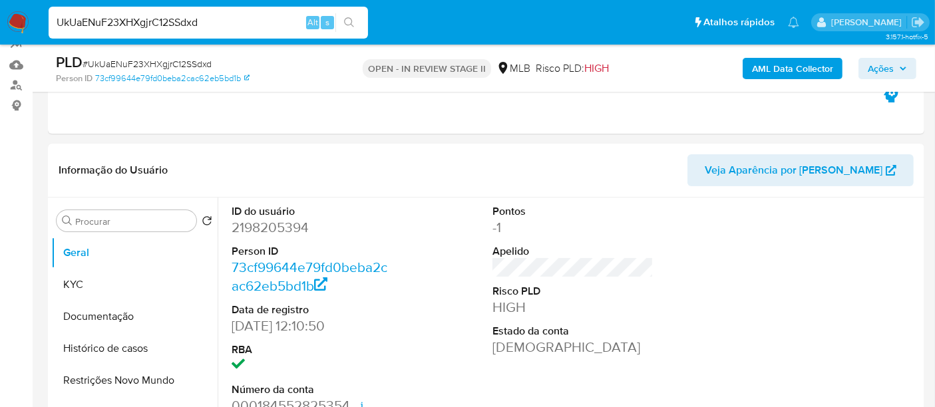
drag, startPoint x: 217, startPoint y: 21, endPoint x: 0, endPoint y: 23, distance: 216.9
click at [0, 23] on nav "Pausado Ver notificaciones UkUaENuF23XHXgjrC12SSdxd Alt s Atalhos rápidos Presi…" at bounding box center [467, 22] width 935 height 45
paste input "aRrWVjEP8s2eJQh7gqi7STWQ"
type input "aRrWVjEP8s2eJQh7gqi7STWQ"
click at [352, 15] on button "search-icon" at bounding box center [348, 22] width 27 height 19
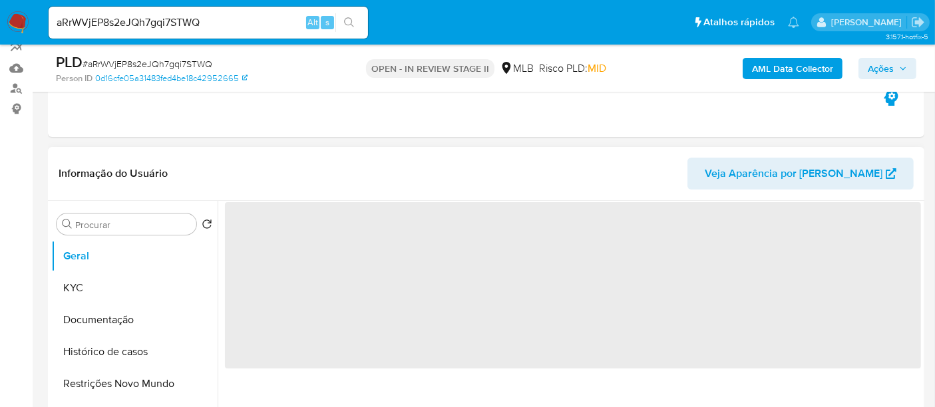
scroll to position [148, 0]
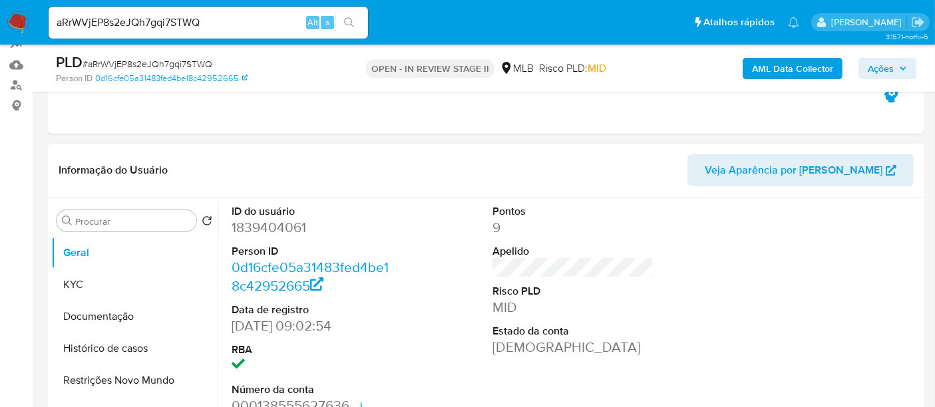
select select "10"
click at [81, 282] on button "KYC" at bounding box center [129, 285] width 156 height 32
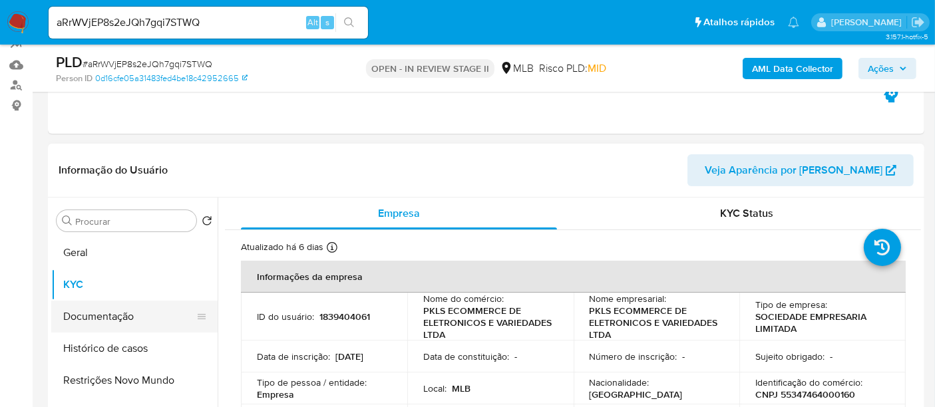
click at [100, 313] on button "Documentação" at bounding box center [129, 317] width 156 height 32
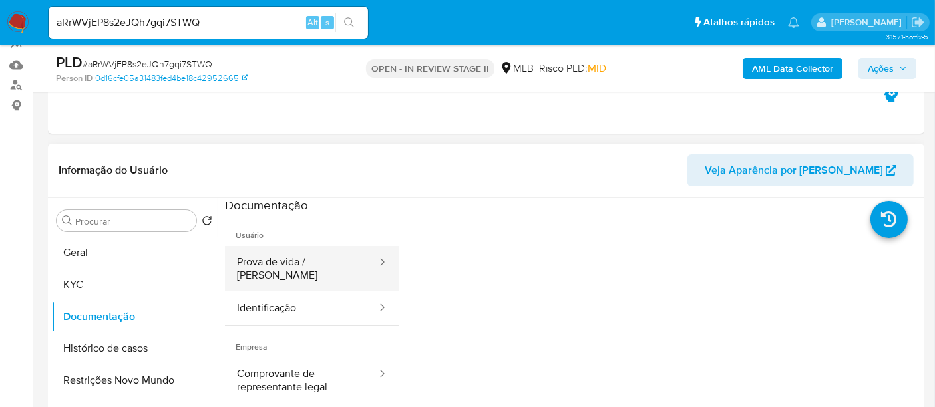
click at [294, 261] on button "Prova de vida / [PERSON_NAME]" at bounding box center [301, 268] width 153 height 45
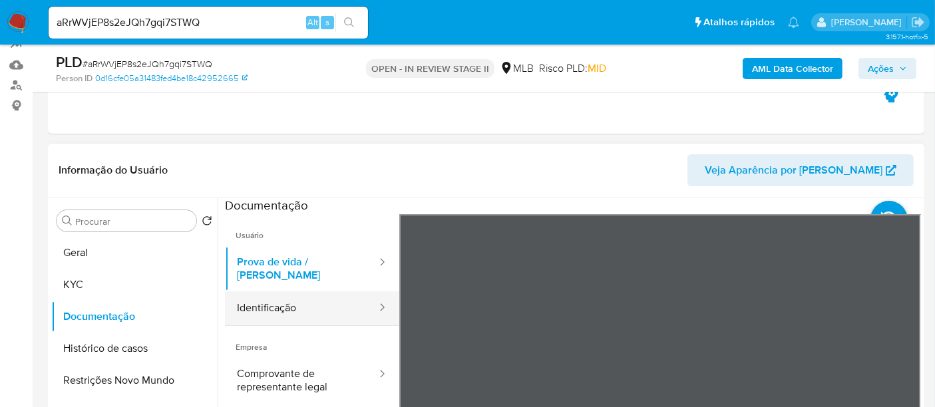
click at [264, 299] on button "Identificação" at bounding box center [301, 308] width 153 height 34
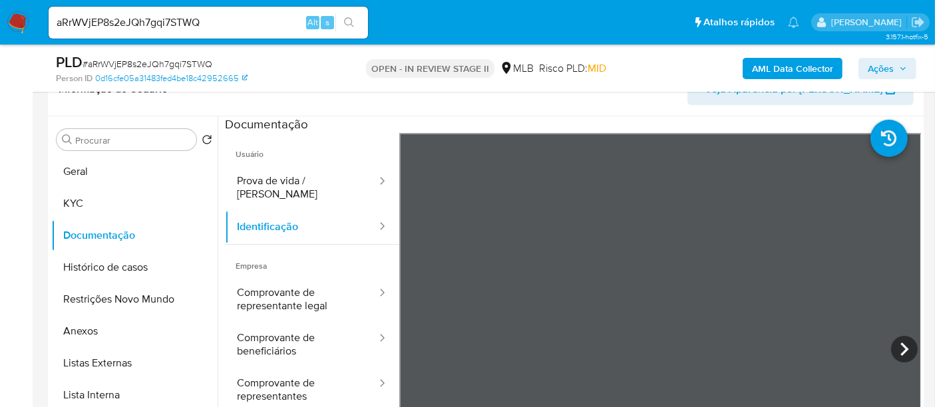
scroll to position [253, 0]
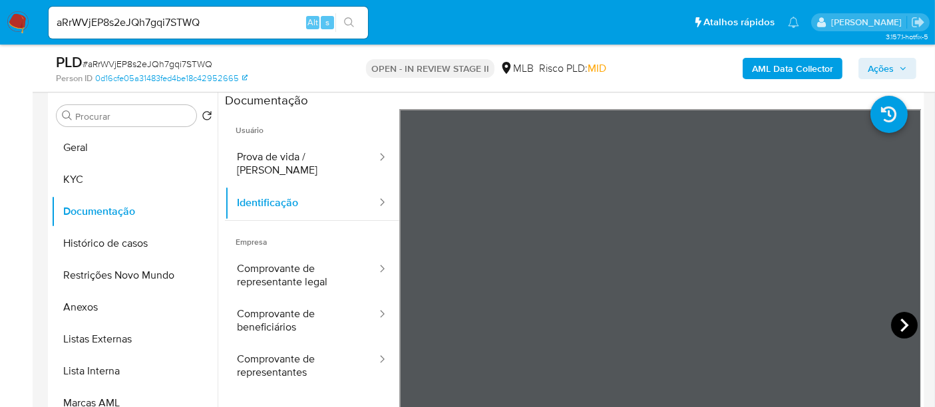
click at [892, 322] on icon at bounding box center [904, 325] width 27 height 27
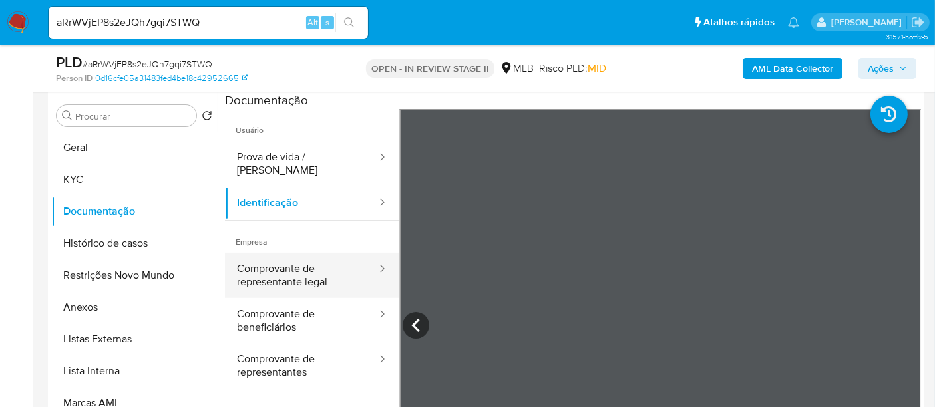
click at [281, 265] on button "Comprovante de representante legal" at bounding box center [301, 275] width 153 height 45
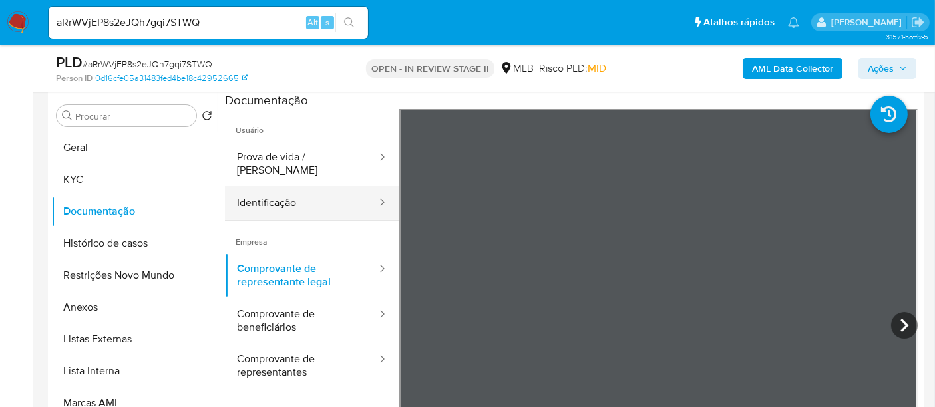
click at [261, 192] on button "Identificação" at bounding box center [301, 203] width 153 height 34
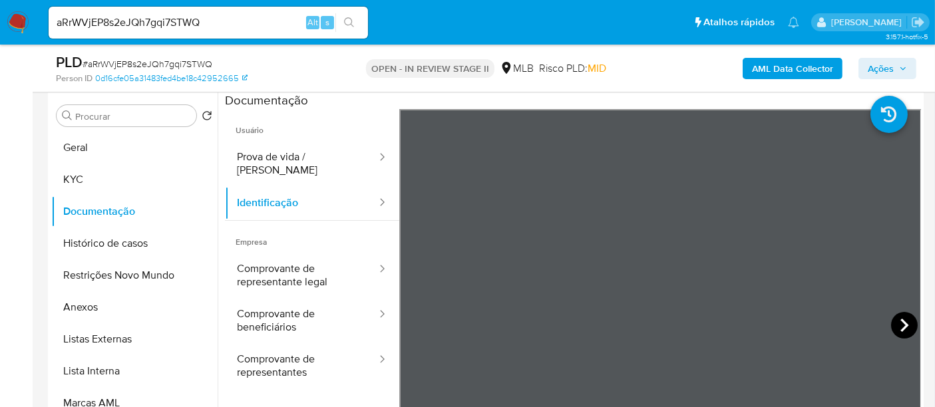
click at [895, 320] on icon at bounding box center [904, 325] width 27 height 27
drag, startPoint x: 222, startPoint y: 23, endPoint x: 0, endPoint y: 27, distance: 222.2
click at [0, 27] on nav "Pausado Ver notificaciones aRrWVjEP8s2eJQh7gqi7STWQ Alt s Atalhos rápidos Presi…" at bounding box center [467, 22] width 935 height 45
paste input "hZBEZ0hpijjv8eYhkNlveYBo"
type input "hZBEZ0hpijjv8eYhkNlveYBo"
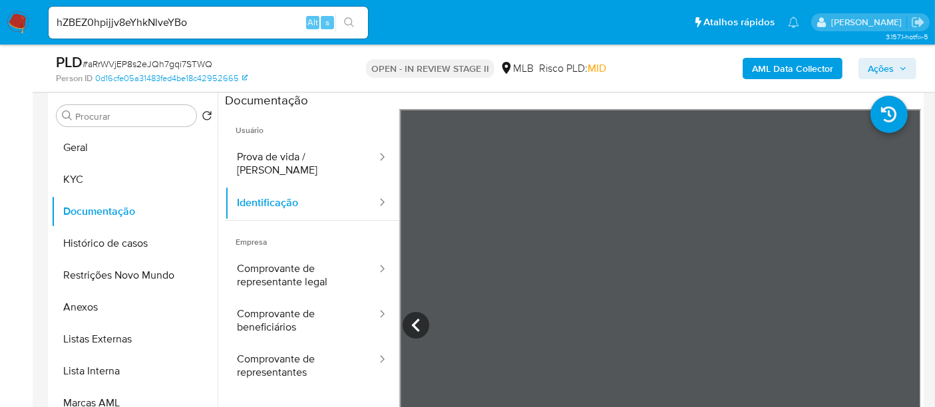
click at [349, 17] on icon "search-icon" at bounding box center [349, 22] width 11 height 11
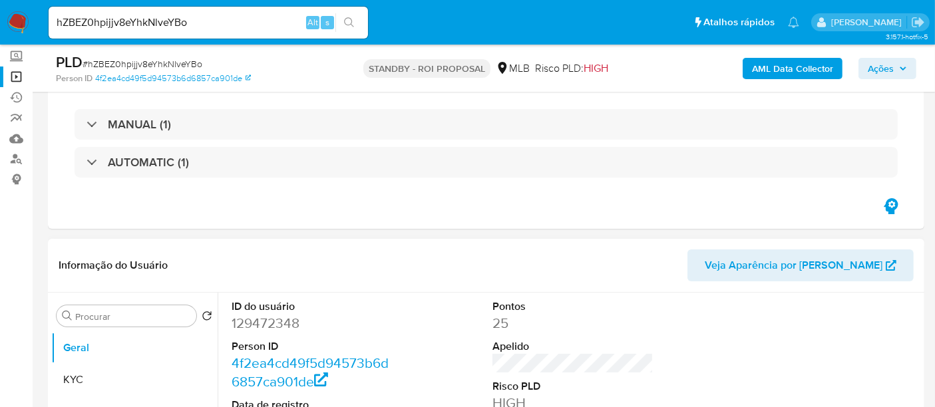
select select "10"
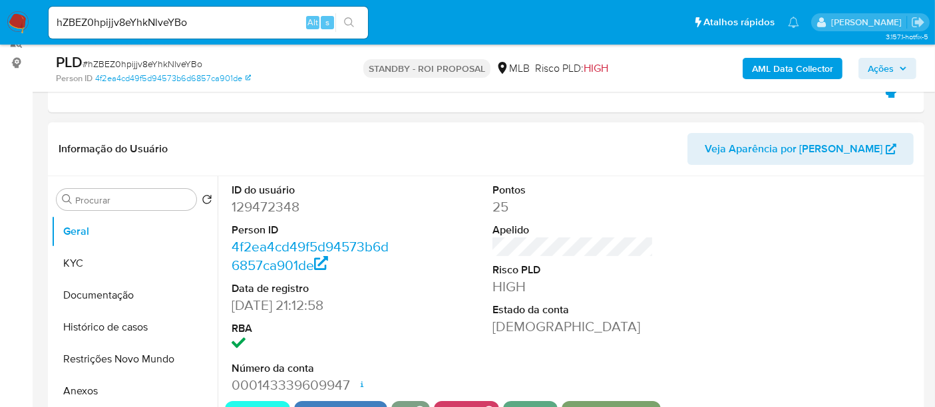
scroll to position [222, 0]
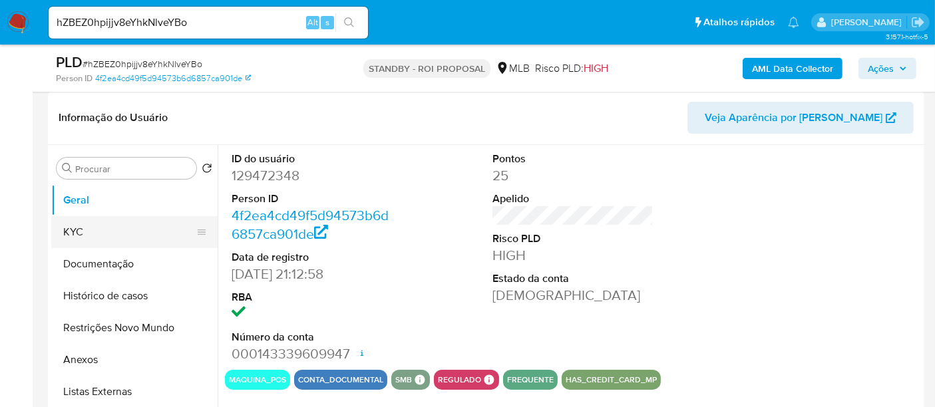
drag, startPoint x: 84, startPoint y: 231, endPoint x: 106, endPoint y: 231, distance: 22.6
click at [84, 231] on button "KYC" at bounding box center [129, 232] width 156 height 32
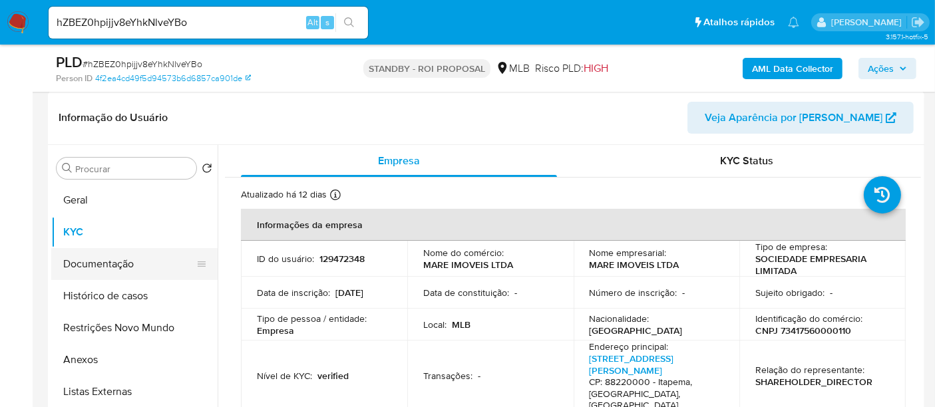
click at [104, 259] on button "Documentação" at bounding box center [129, 264] width 156 height 32
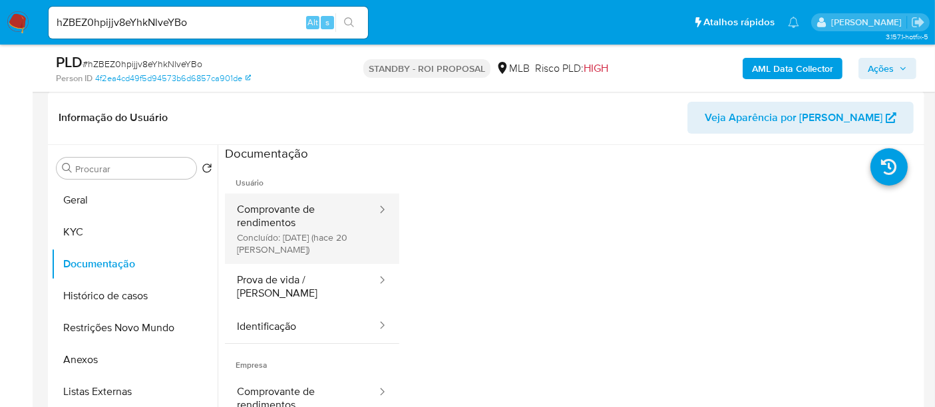
click at [309, 213] on button "Comprovante de rendimentos Concluído: [DATE] (hace 20 [PERSON_NAME])" at bounding box center [301, 229] width 153 height 71
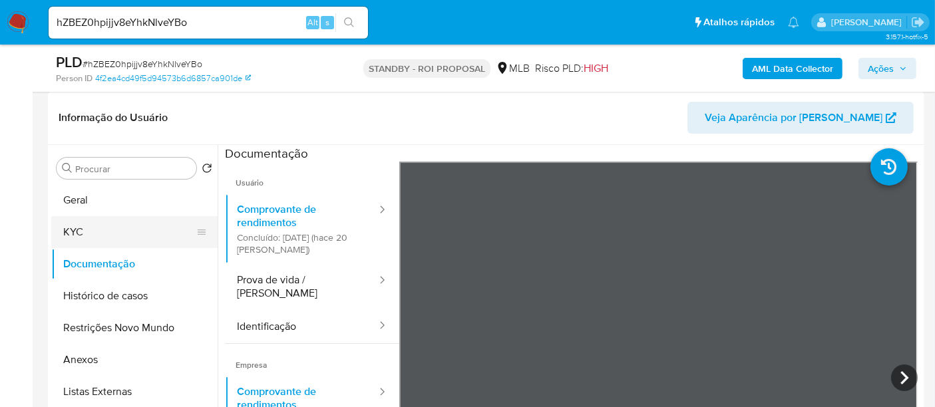
click at [81, 224] on button "KYC" at bounding box center [129, 232] width 156 height 32
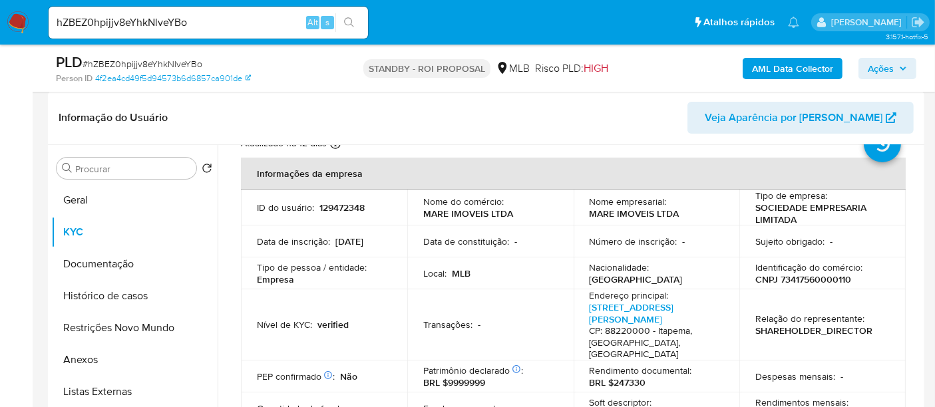
scroll to position [74, 0]
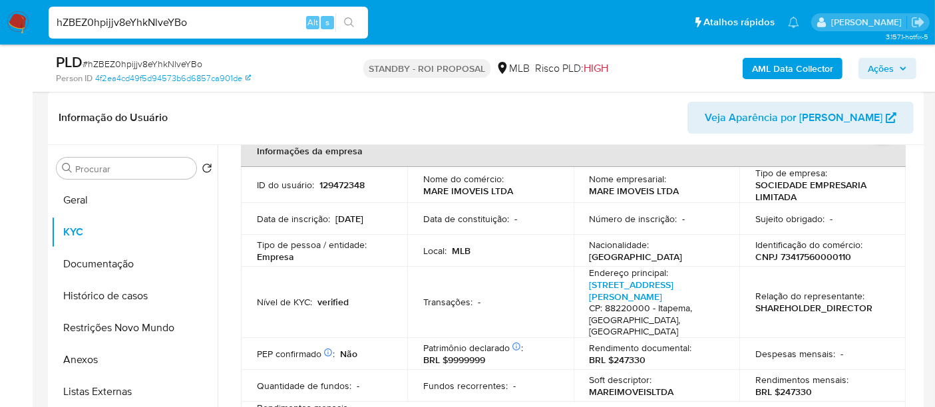
drag, startPoint x: 206, startPoint y: 19, endPoint x: 0, endPoint y: 53, distance: 209.0
paste input "T48vrhW8Yal4LVJb6h3uo7jy"
type input "T48vrhW8Yal4LVJb6h3uo7jy"
click at [345, 18] on icon "search-icon" at bounding box center [349, 22] width 10 height 10
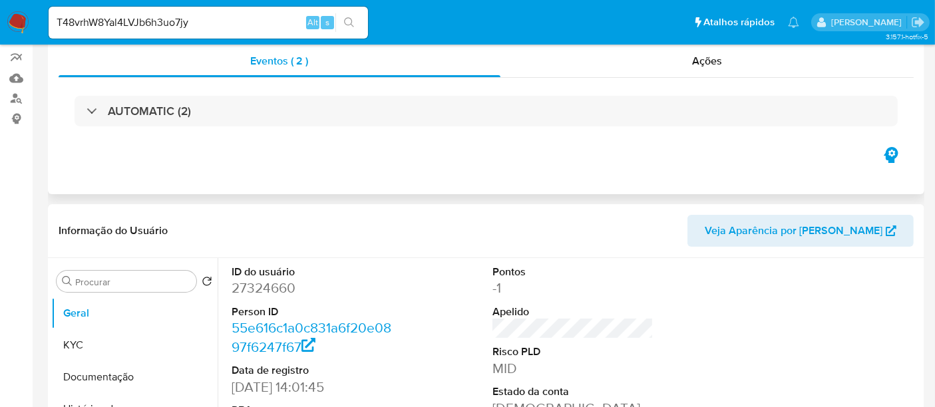
scroll to position [148, 0]
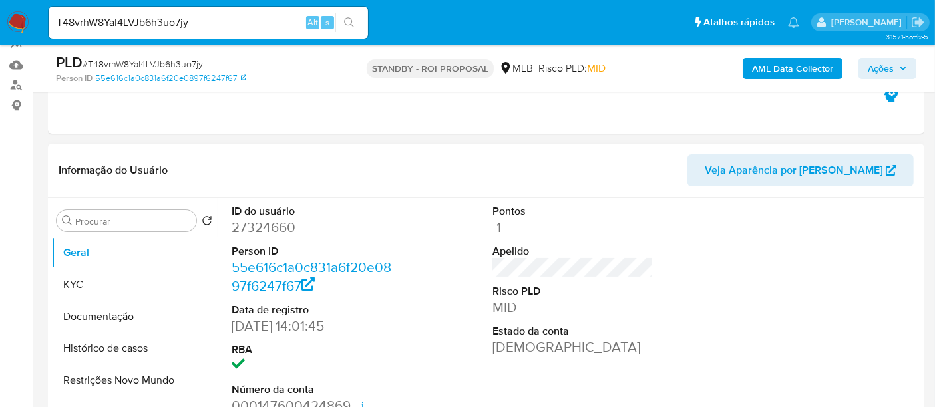
select select "10"
click at [85, 286] on button "KYC" at bounding box center [129, 285] width 156 height 32
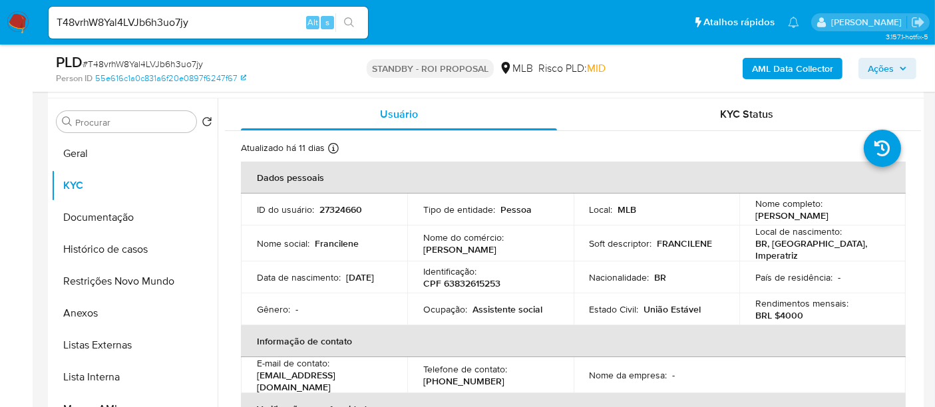
scroll to position [250, 0]
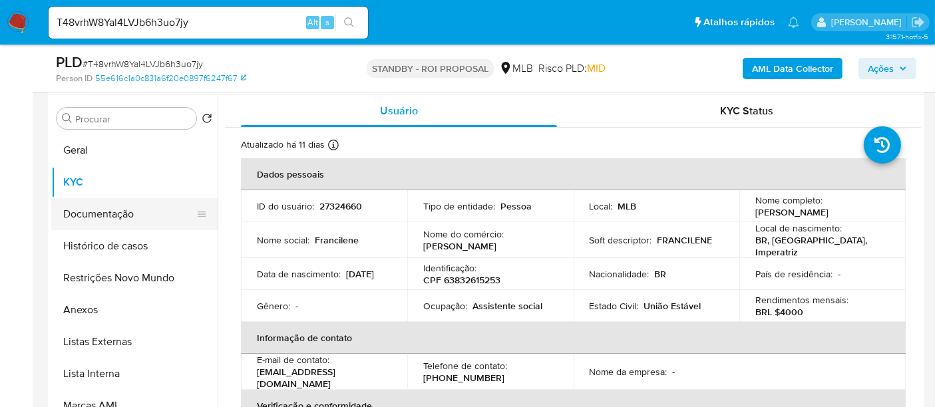
click at [92, 217] on button "Documentação" at bounding box center [129, 214] width 156 height 32
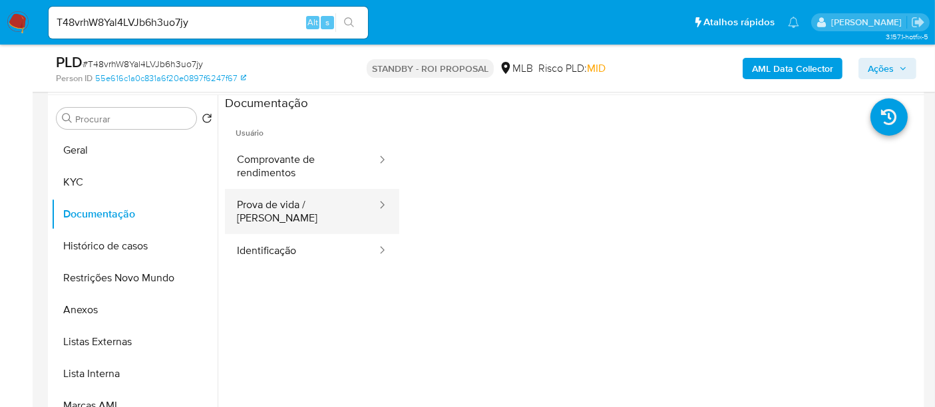
click at [295, 204] on button "Prova de vida / [PERSON_NAME]" at bounding box center [301, 211] width 153 height 45
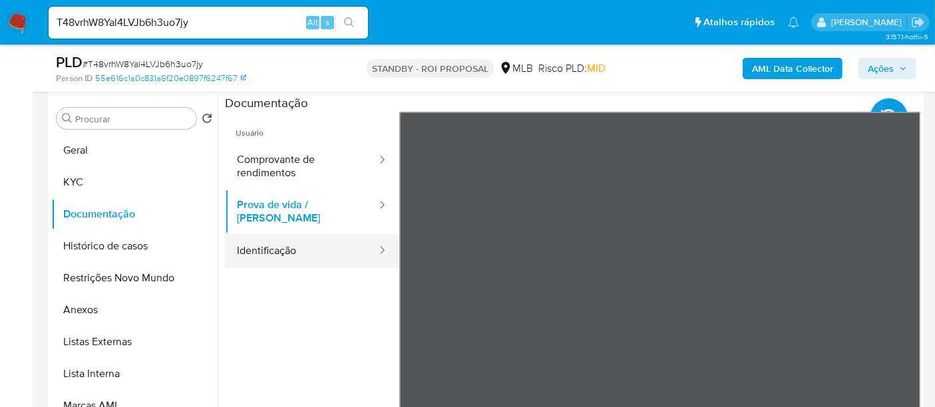
click at [267, 243] on button "Identificação" at bounding box center [301, 251] width 153 height 34
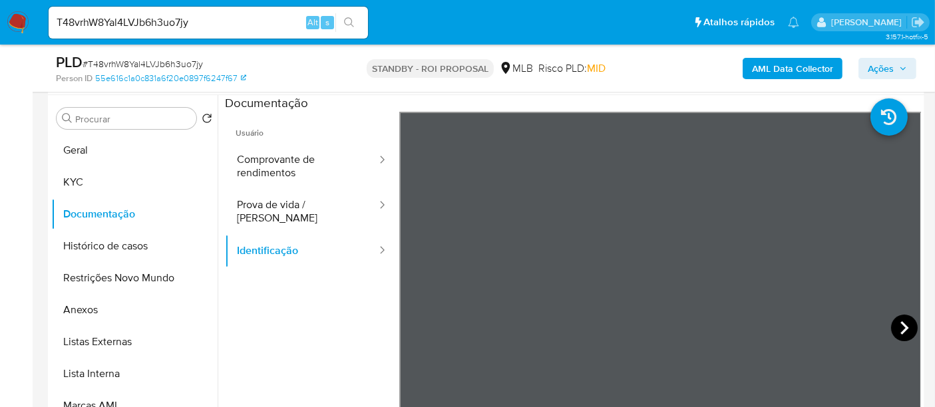
click at [892, 320] on icon at bounding box center [904, 328] width 27 height 27
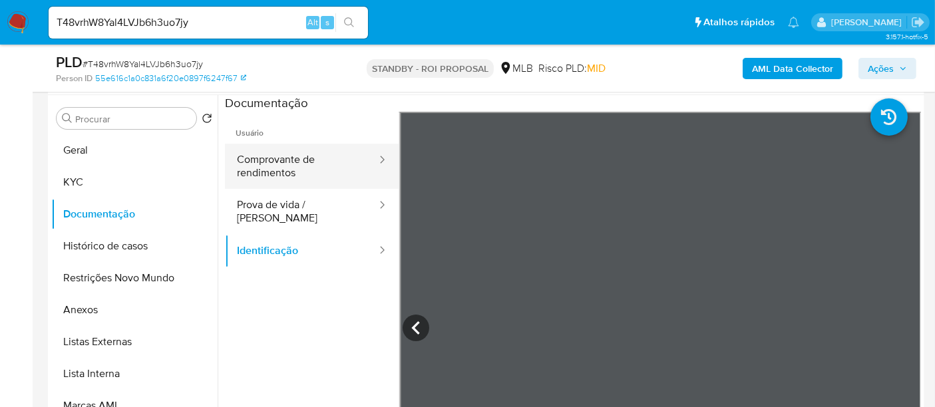
click at [279, 173] on button "Comprovante de rendimentos" at bounding box center [301, 166] width 153 height 45
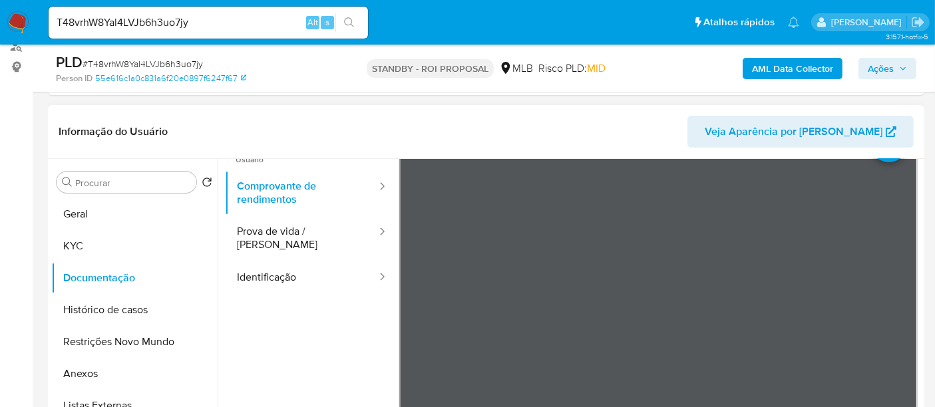
scroll to position [28, 0]
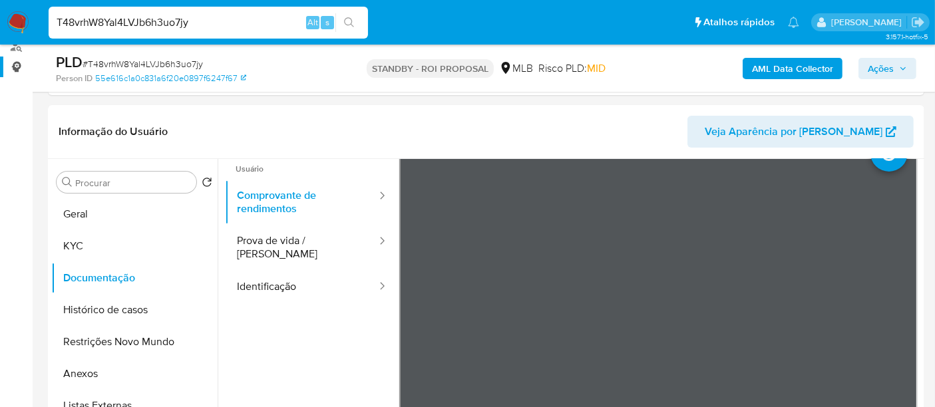
drag, startPoint x: 171, startPoint y: 33, endPoint x: 0, endPoint y: 77, distance: 176.4
paste input "nIn4kUYxuVSe68KIzSLMyPk"
type input "TnIn4kUYxuVSe68KIzSLMyPk"
click at [351, 17] on icon "search-icon" at bounding box center [349, 22] width 11 height 11
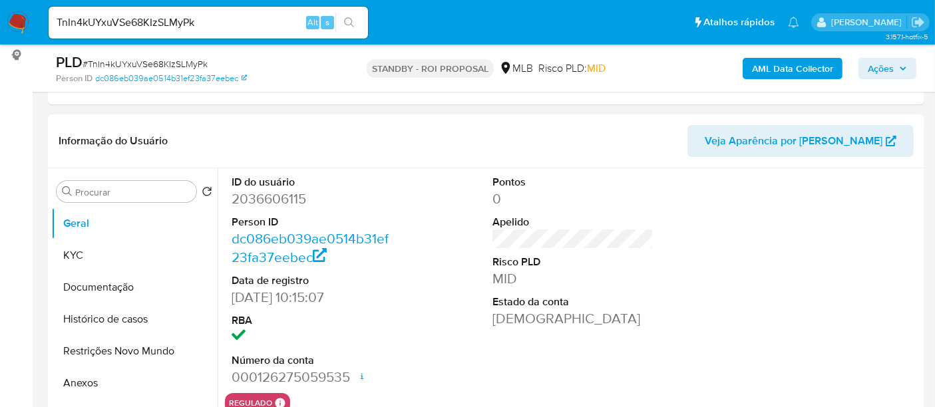
scroll to position [222, 0]
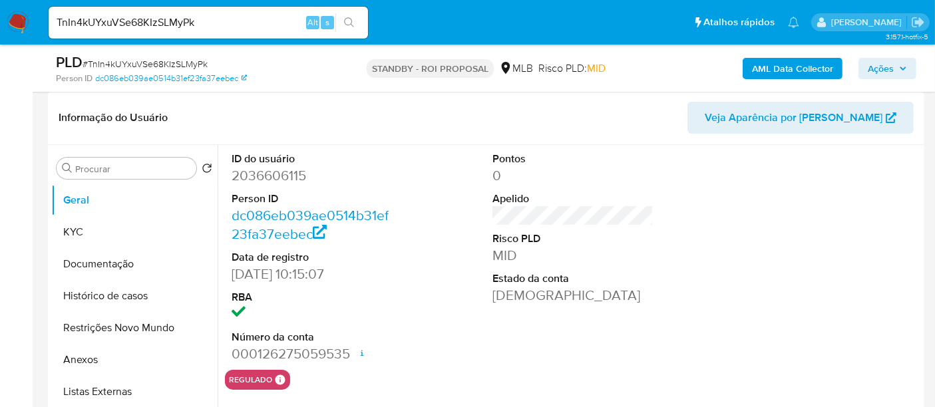
select select "10"
click at [86, 236] on button "KYC" at bounding box center [129, 232] width 156 height 32
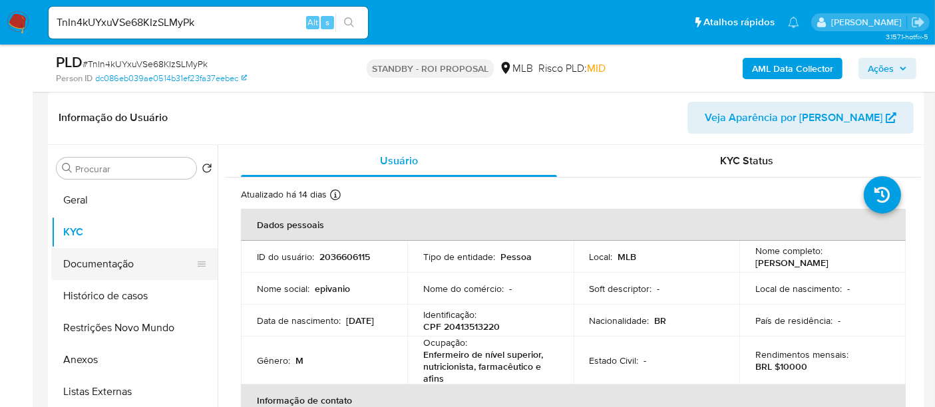
click at [126, 265] on button "Documentação" at bounding box center [129, 264] width 156 height 32
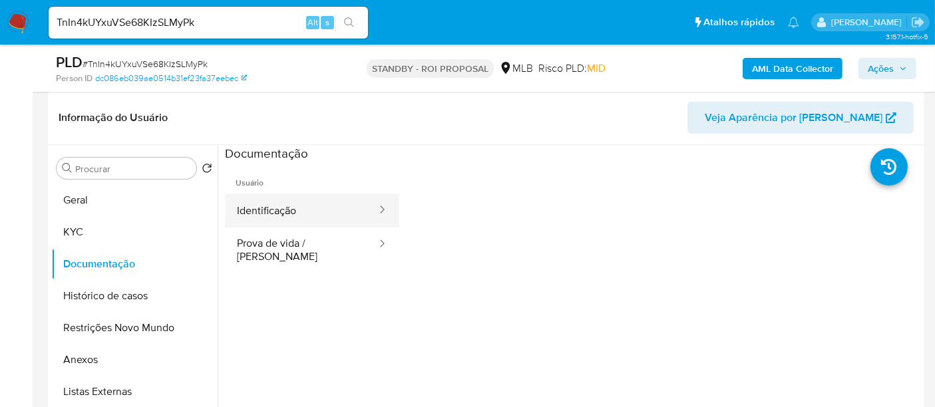
click at [300, 208] on button "Identificação" at bounding box center [301, 211] width 153 height 34
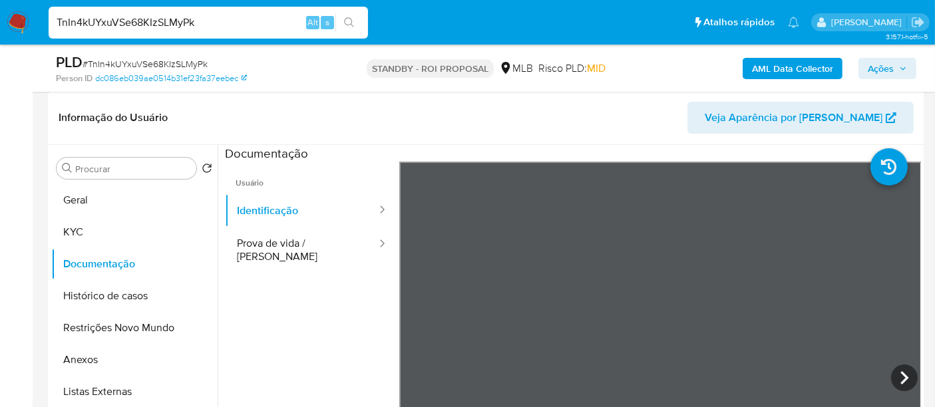
drag, startPoint x: 210, startPoint y: 21, endPoint x: 0, endPoint y: 79, distance: 217.4
paste input "XRlpyexXj1PzV9Lqu0Zcf7EY"
type input "XRlpyexXj1PzV9Lqu0Zcf7EY"
click at [347, 18] on icon "search-icon" at bounding box center [349, 22] width 11 height 11
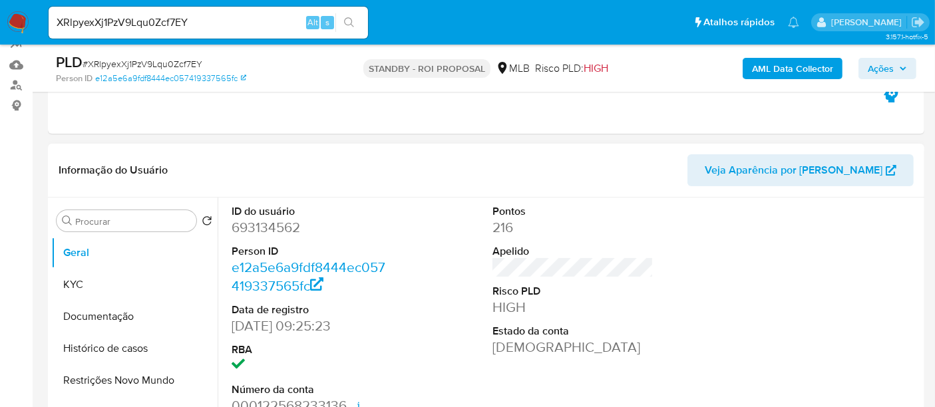
scroll to position [222, 0]
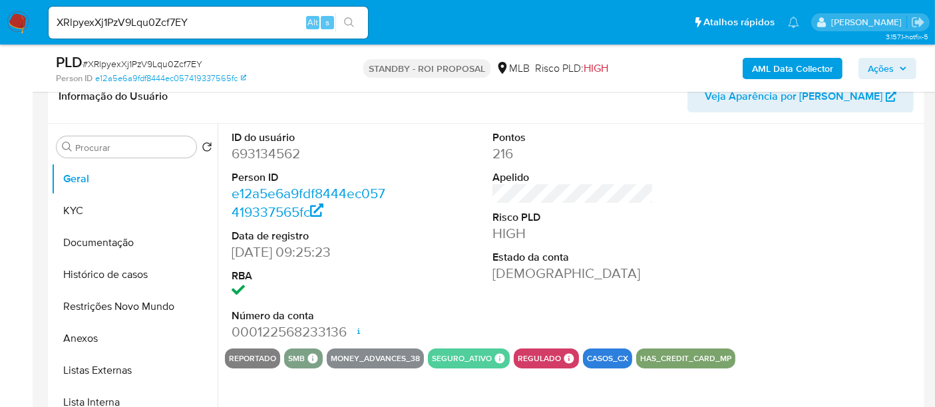
select select "10"
drag, startPoint x: 83, startPoint y: 208, endPoint x: 101, endPoint y: 208, distance: 18.6
click at [83, 208] on button "KYC" at bounding box center [129, 211] width 156 height 32
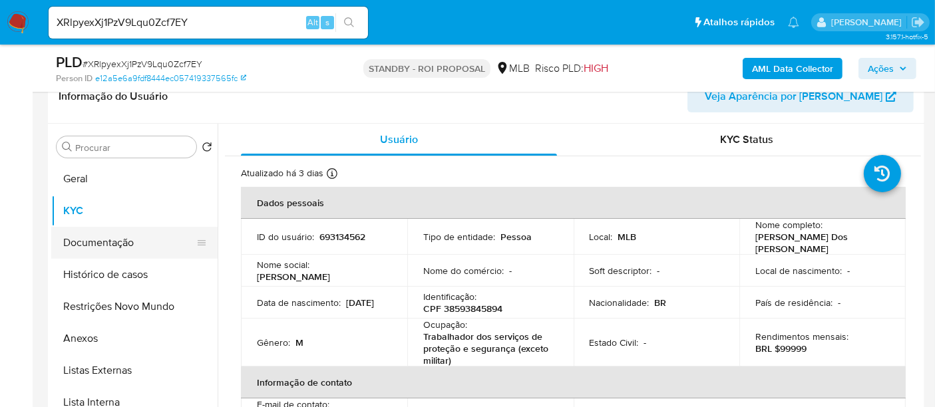
click at [102, 237] on button "Documentação" at bounding box center [129, 243] width 156 height 32
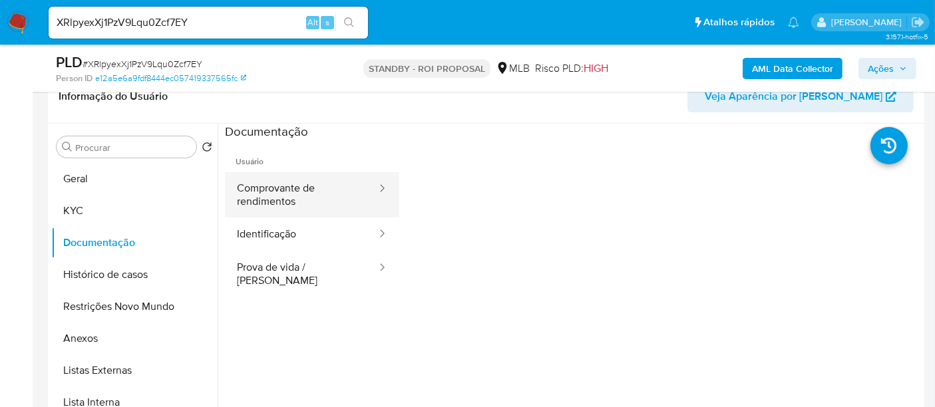
click at [297, 189] on button "Comprovante de rendimentos" at bounding box center [301, 194] width 153 height 45
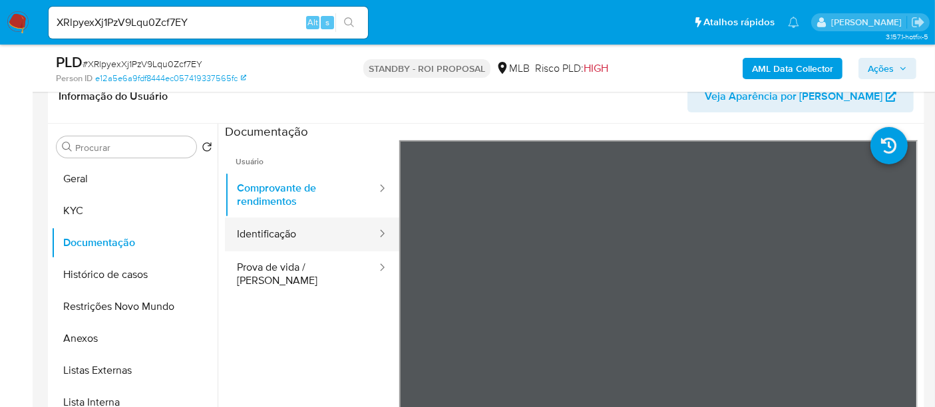
click at [307, 237] on button "Identificação" at bounding box center [301, 235] width 153 height 34
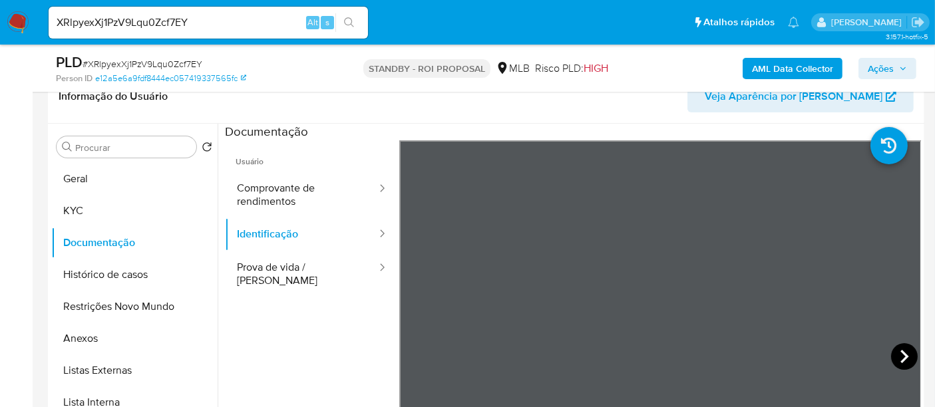
click at [893, 351] on icon at bounding box center [904, 356] width 27 height 27
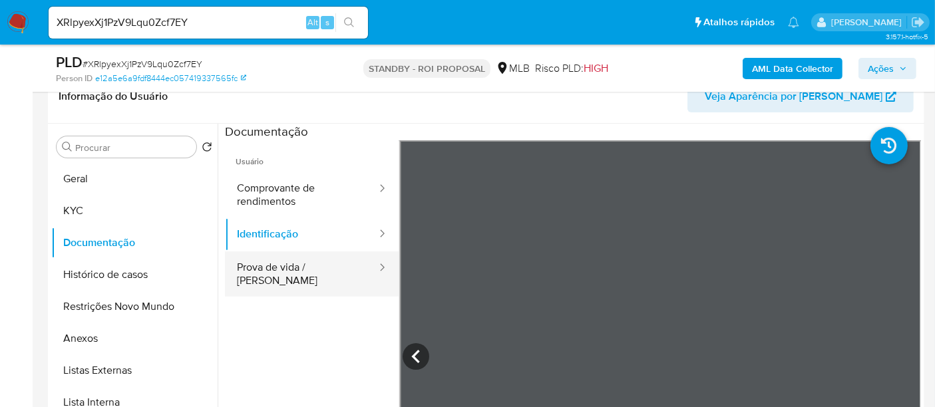
drag, startPoint x: 271, startPoint y: 261, endPoint x: 300, endPoint y: 265, distance: 29.6
click at [271, 261] on button "Prova de vida / [PERSON_NAME]" at bounding box center [301, 273] width 153 height 45
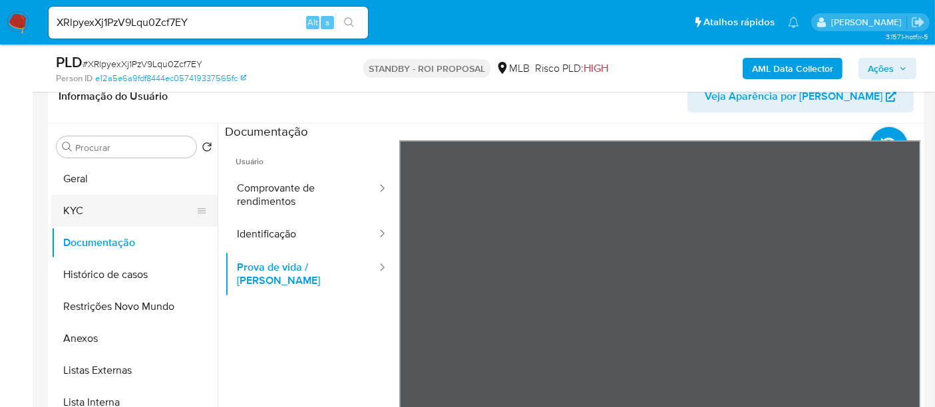
click at [86, 210] on button "KYC" at bounding box center [129, 211] width 156 height 32
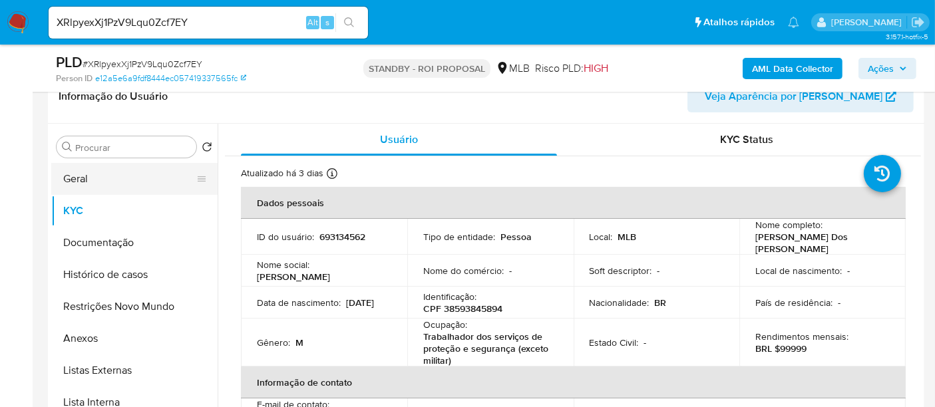
click at [77, 180] on button "Geral" at bounding box center [129, 179] width 156 height 32
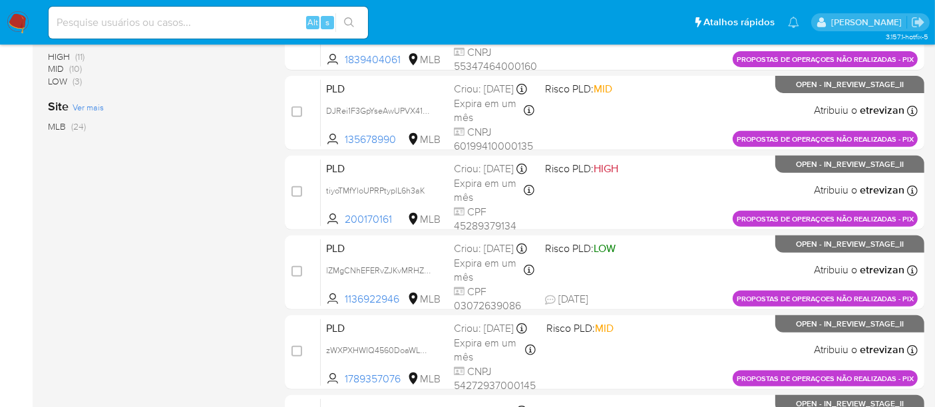
scroll to position [641, 0]
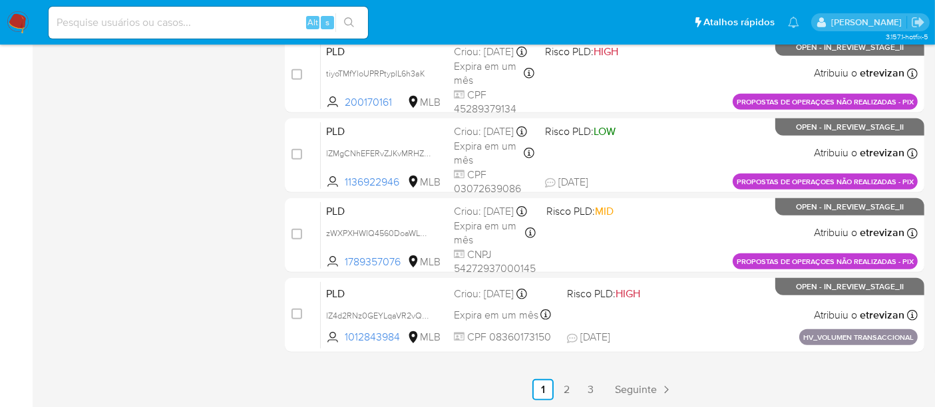
click at [596, 389] on link "3" at bounding box center [590, 389] width 21 height 21
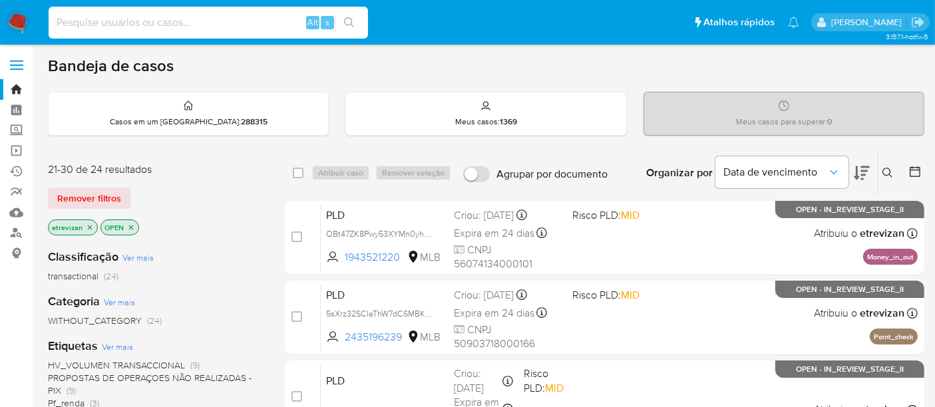
click at [116, 19] on input at bounding box center [208, 22] width 319 height 17
paste input "60880064000156"
type input "60880064000156"
